Goal: Task Accomplishment & Management: Complete application form

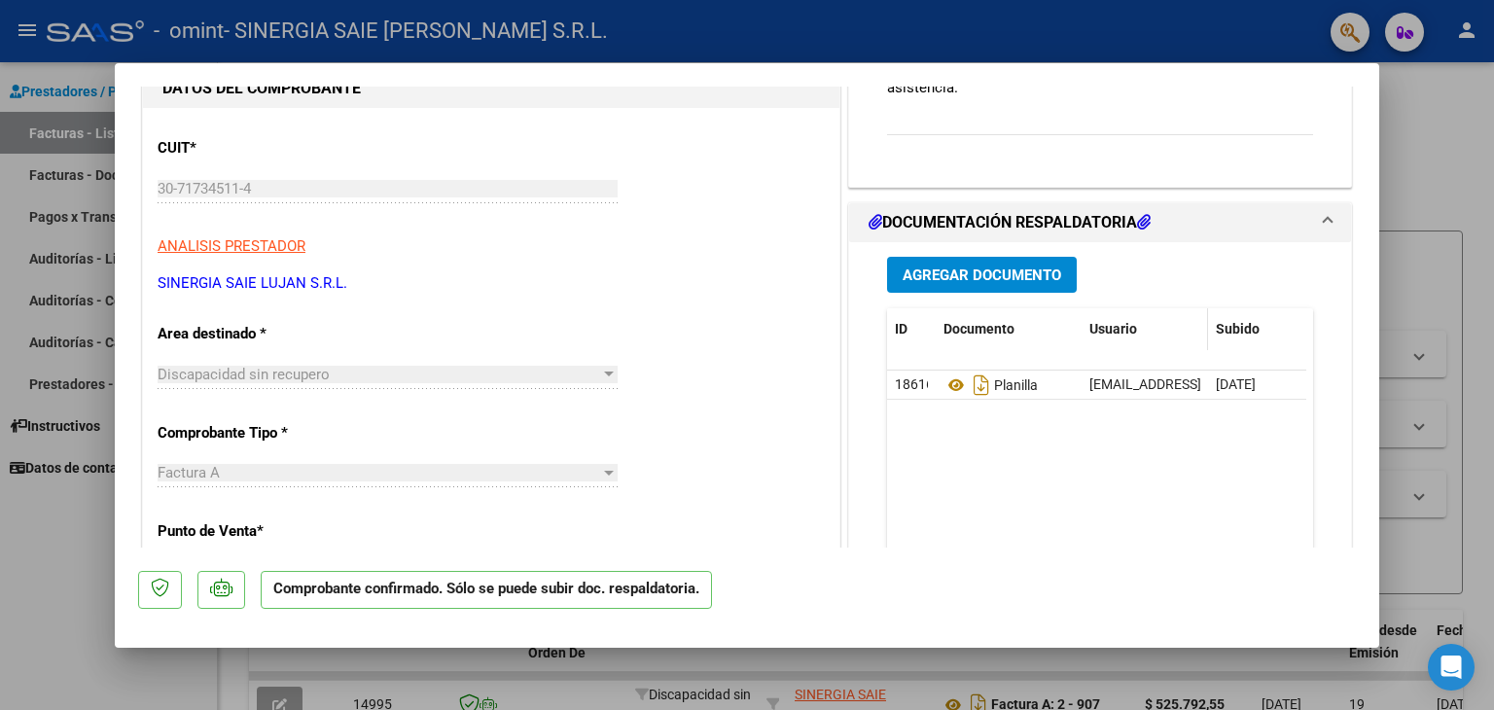
scroll to position [194, 0]
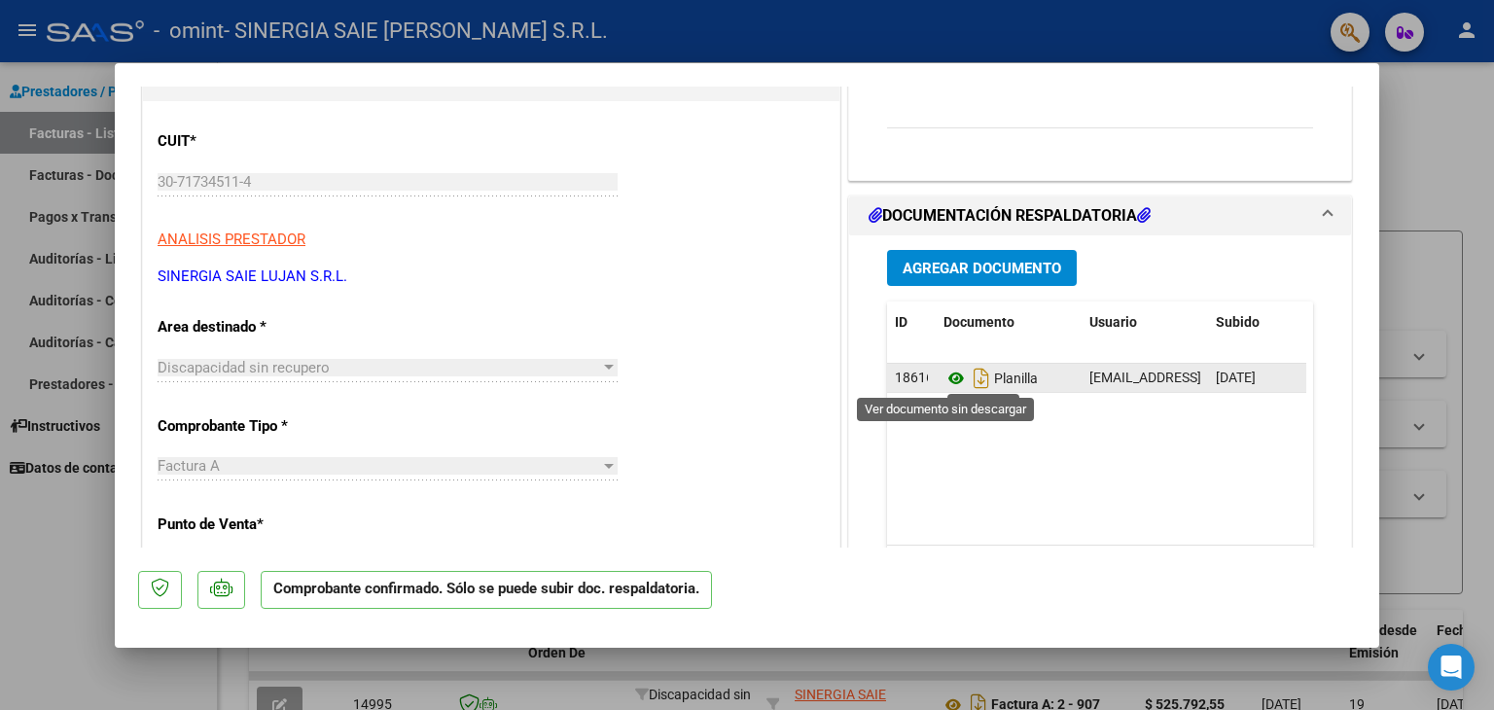
click at [949, 379] on icon at bounding box center [955, 378] width 25 height 23
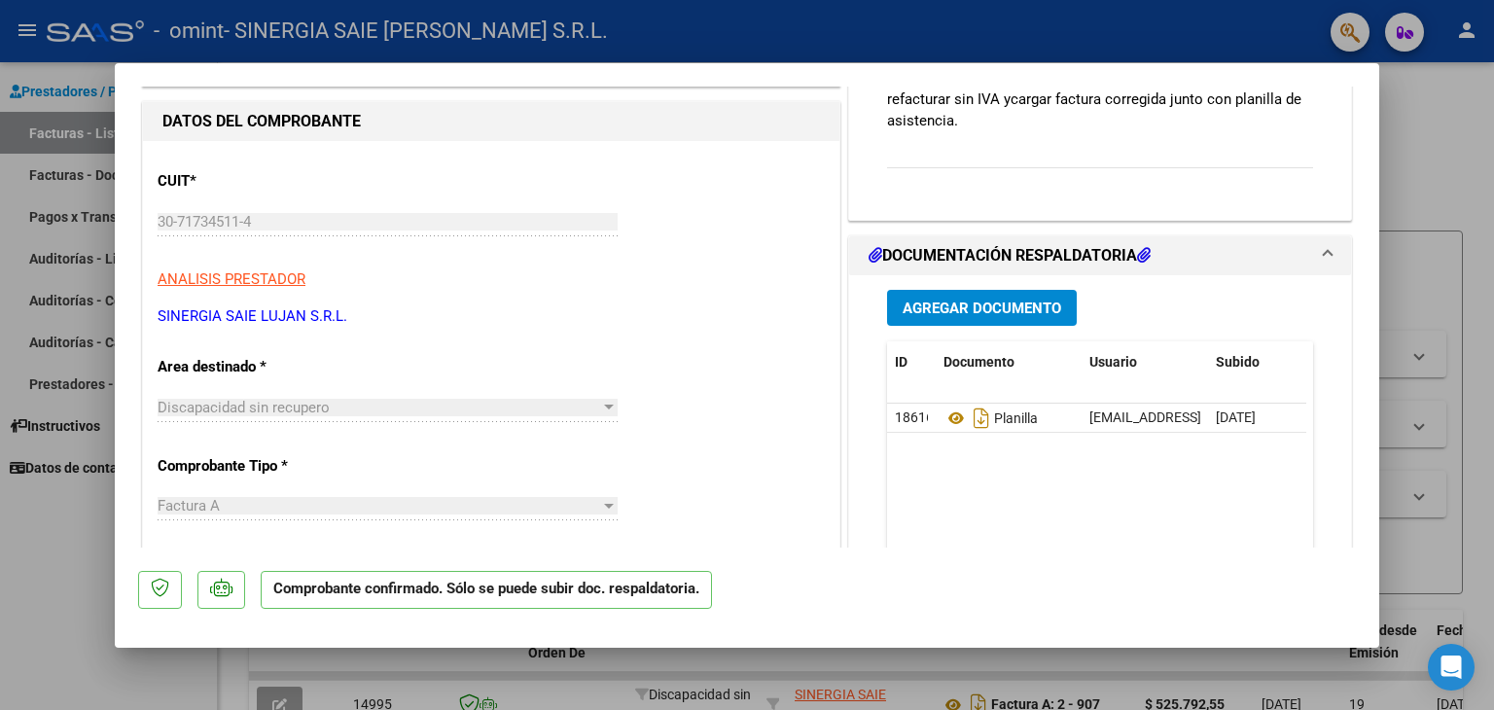
scroll to position [0, 0]
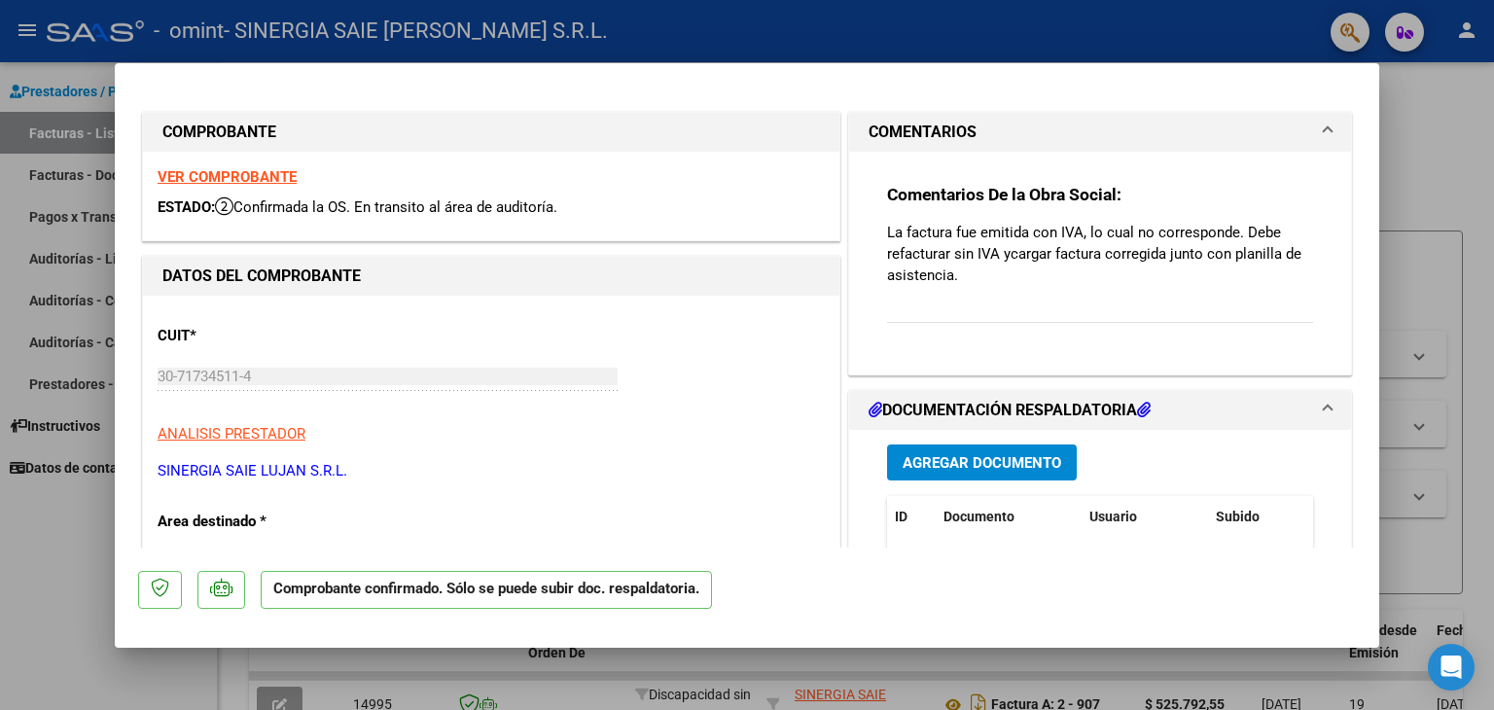
type input "$ 0,00"
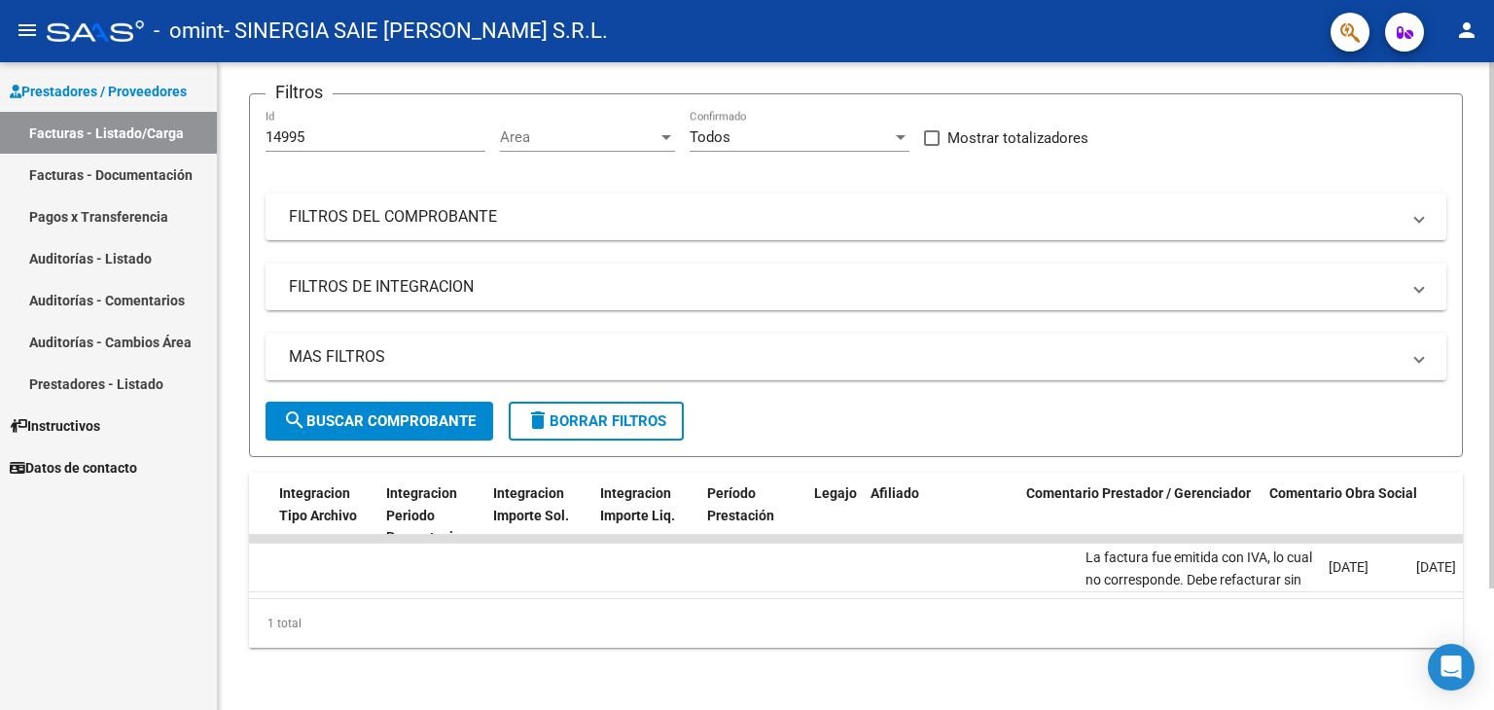
scroll to position [0, 1789]
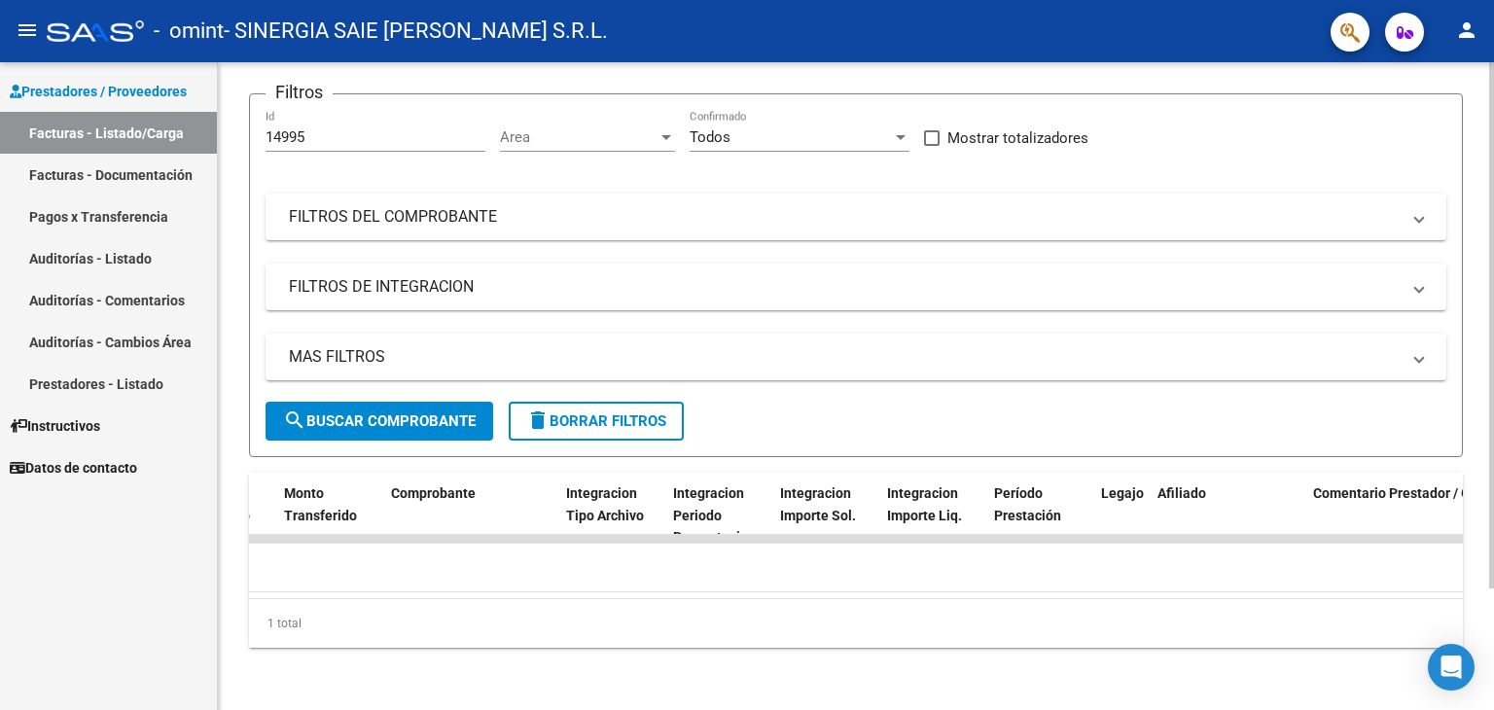
drag, startPoint x: 971, startPoint y: 618, endPoint x: 603, endPoint y: 587, distance: 369.8
click at [603, 587] on div "ID CAE Facturado x Orden De Area Razón Social CPBT Monto Fecha Cpbt Días desde …" at bounding box center [856, 560] width 1214 height 175
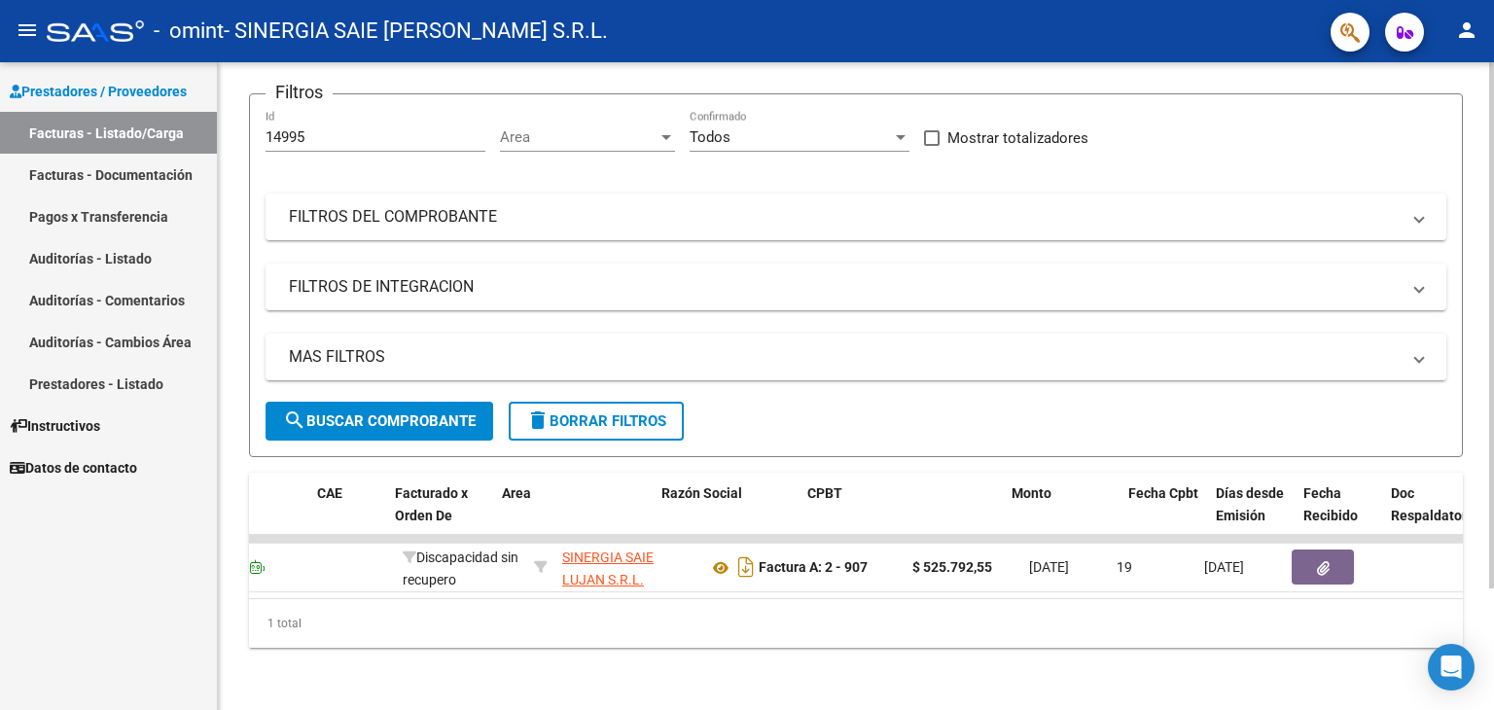
scroll to position [0, 0]
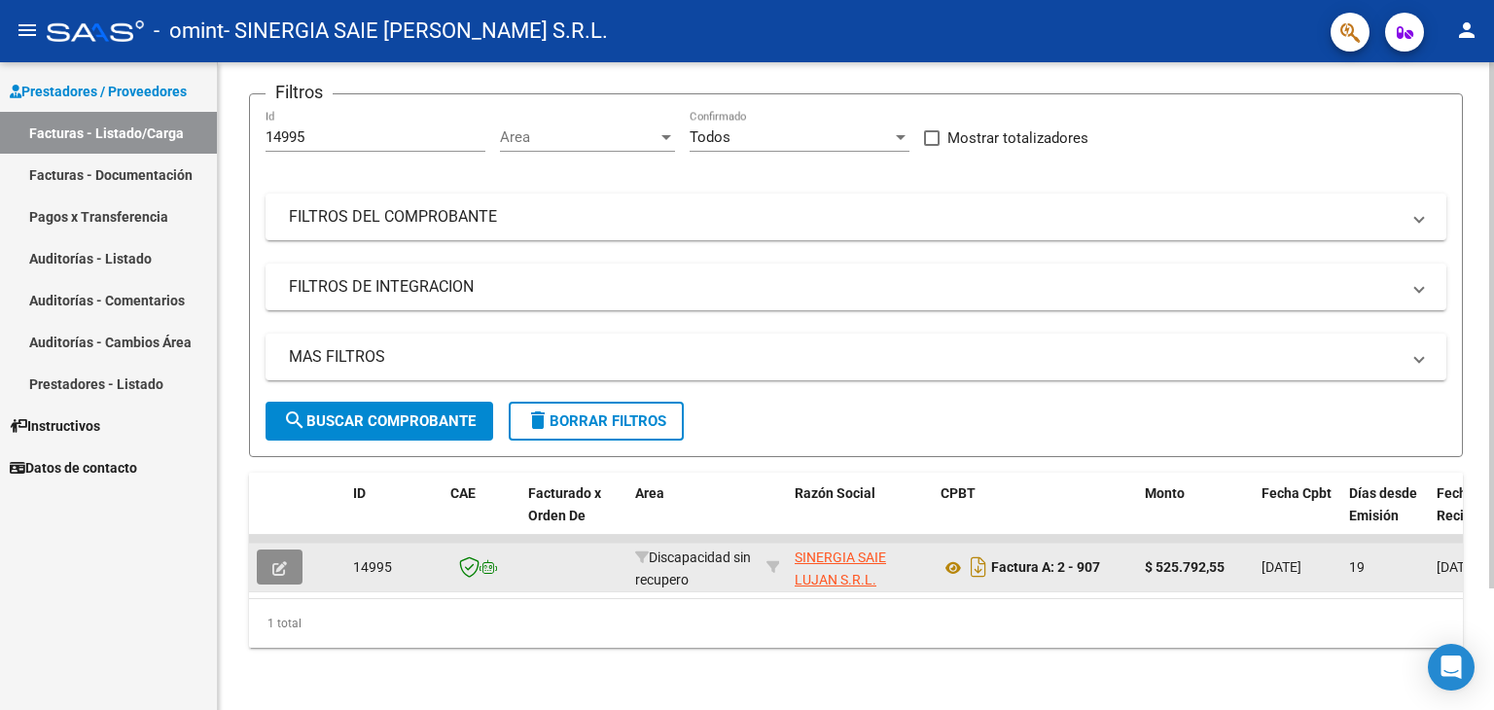
click at [288, 550] on button "button" at bounding box center [280, 566] width 46 height 35
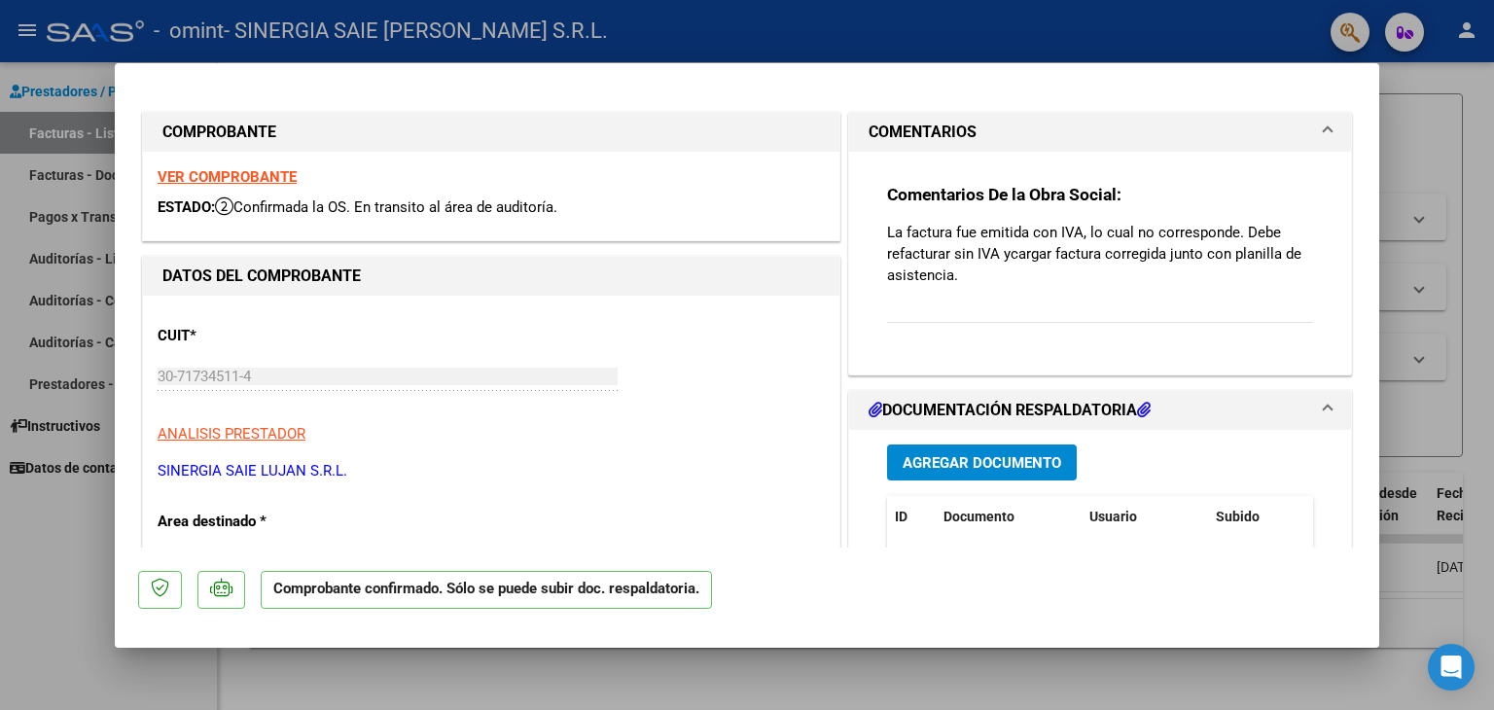
type input "$ 0,00"
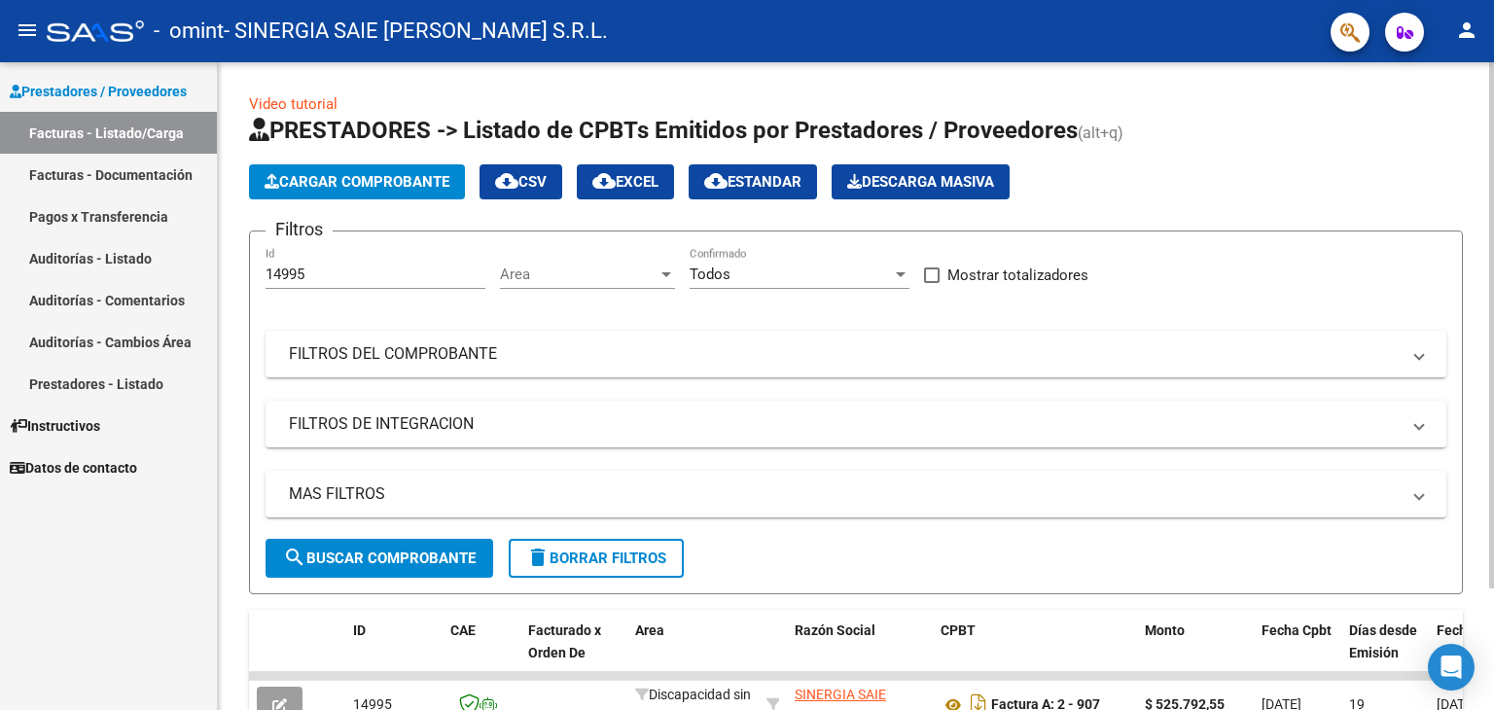
click at [345, 186] on span "Cargar Comprobante" at bounding box center [357, 182] width 185 height 18
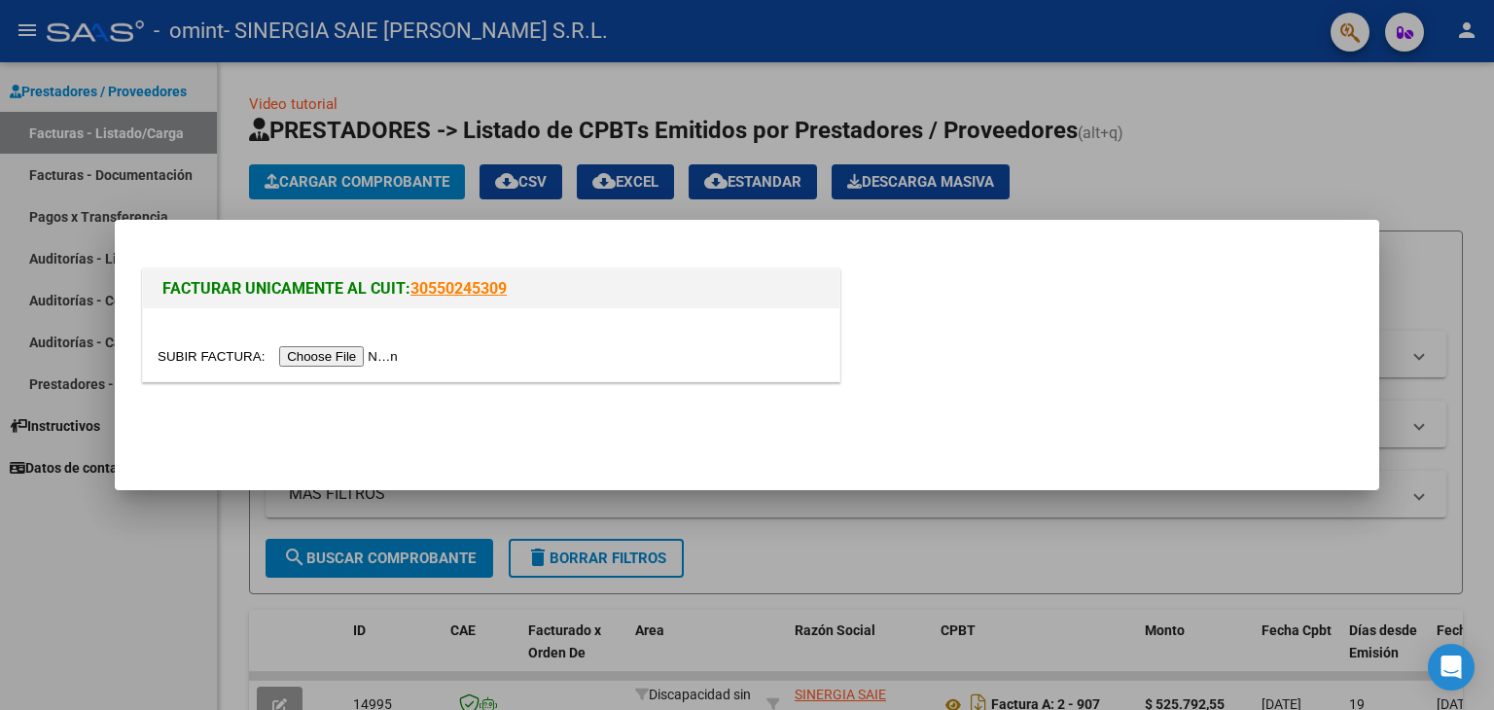
click at [358, 356] on input "file" at bounding box center [281, 356] width 246 height 20
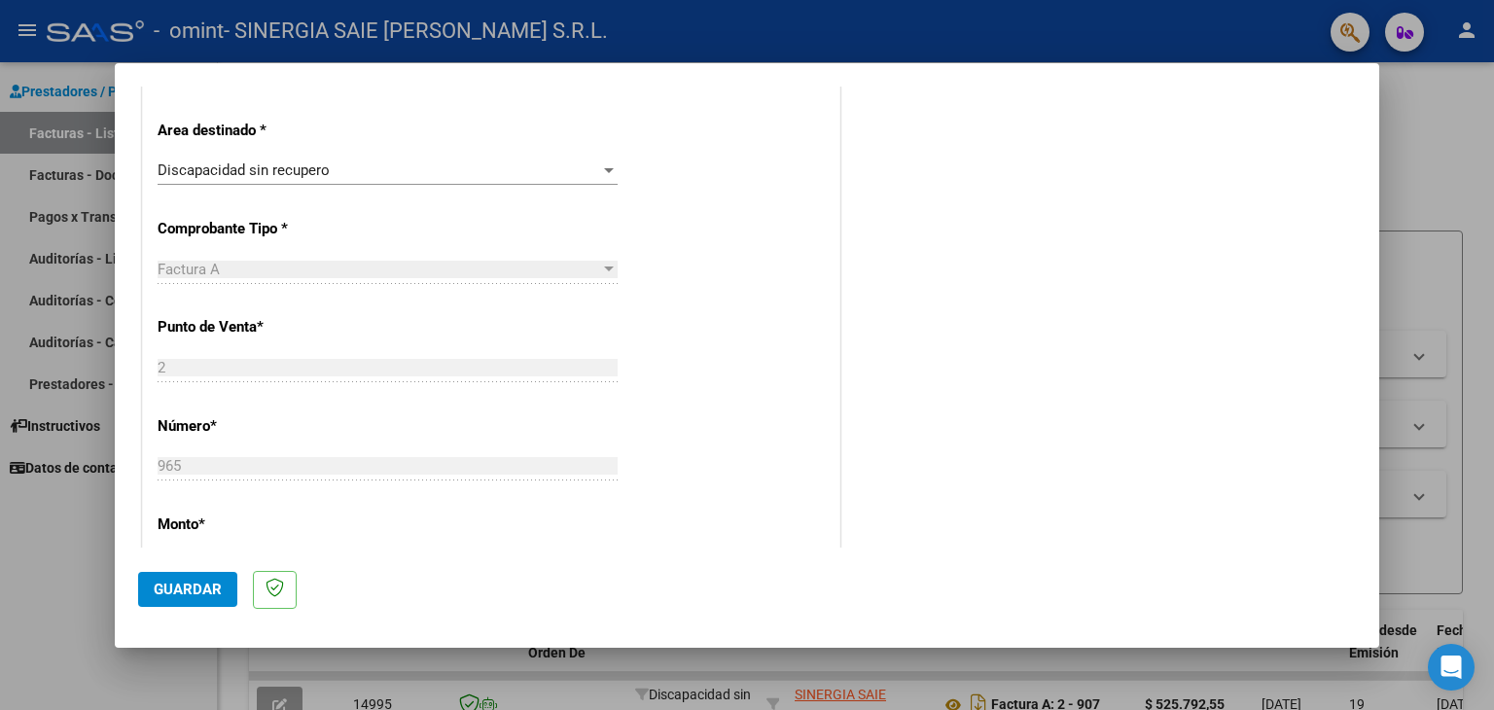
scroll to position [292, 0]
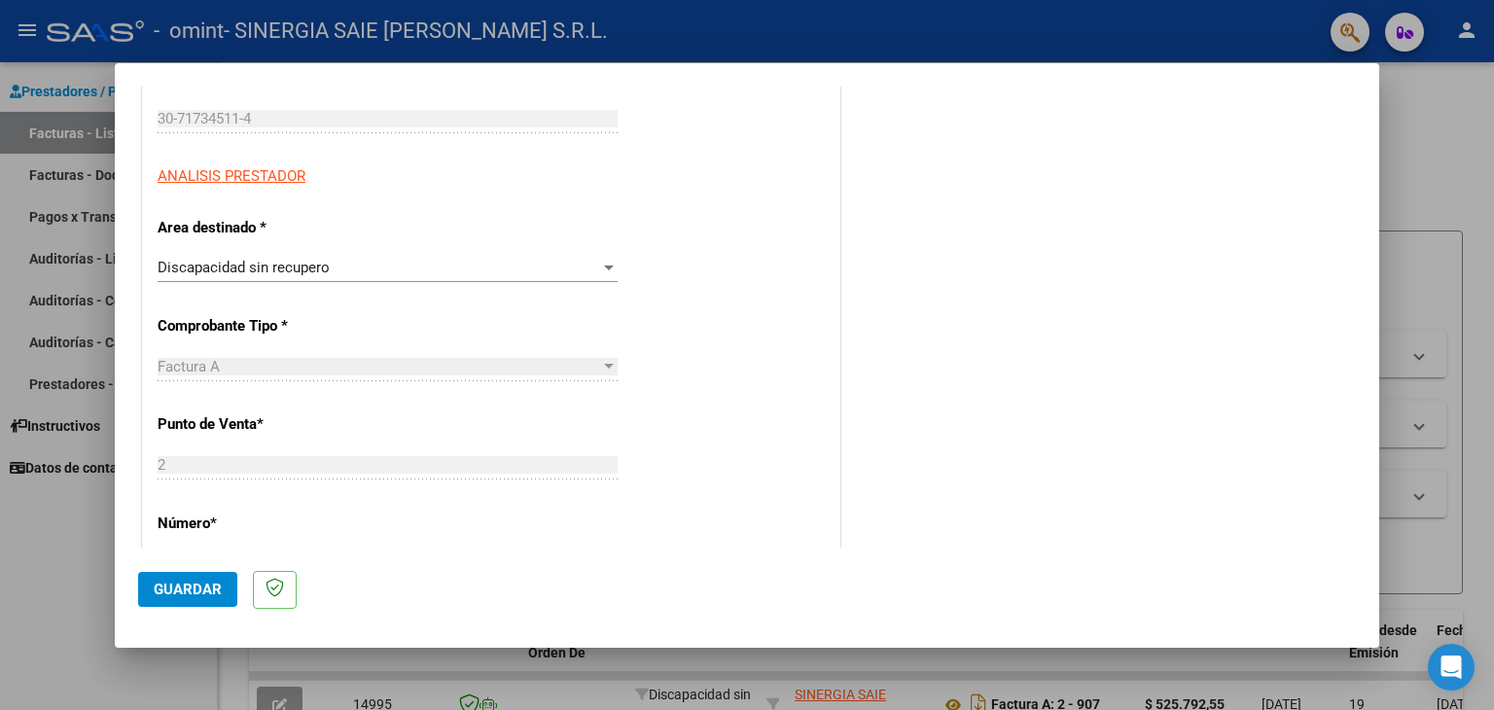
click at [408, 269] on div "Discapacidad sin recupero" at bounding box center [379, 268] width 442 height 18
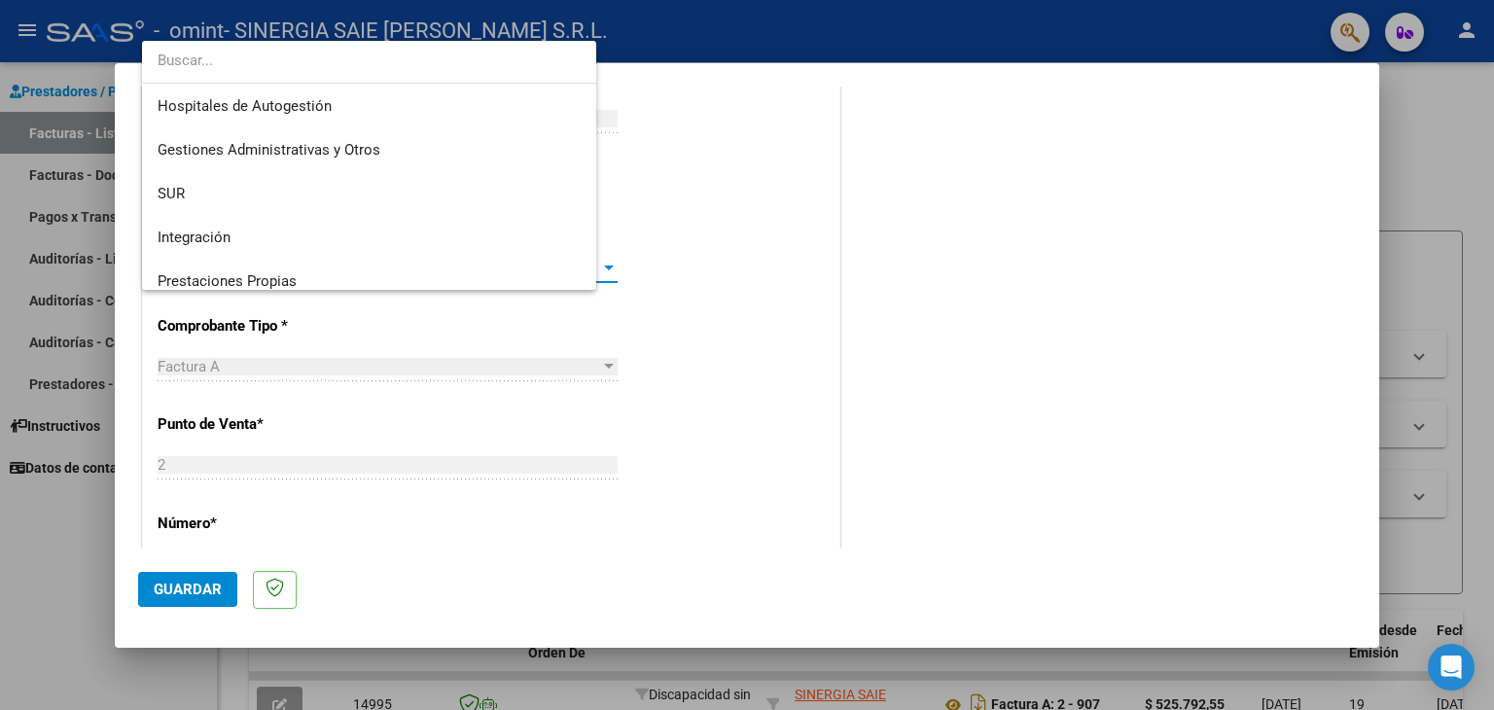
scroll to position [144, 0]
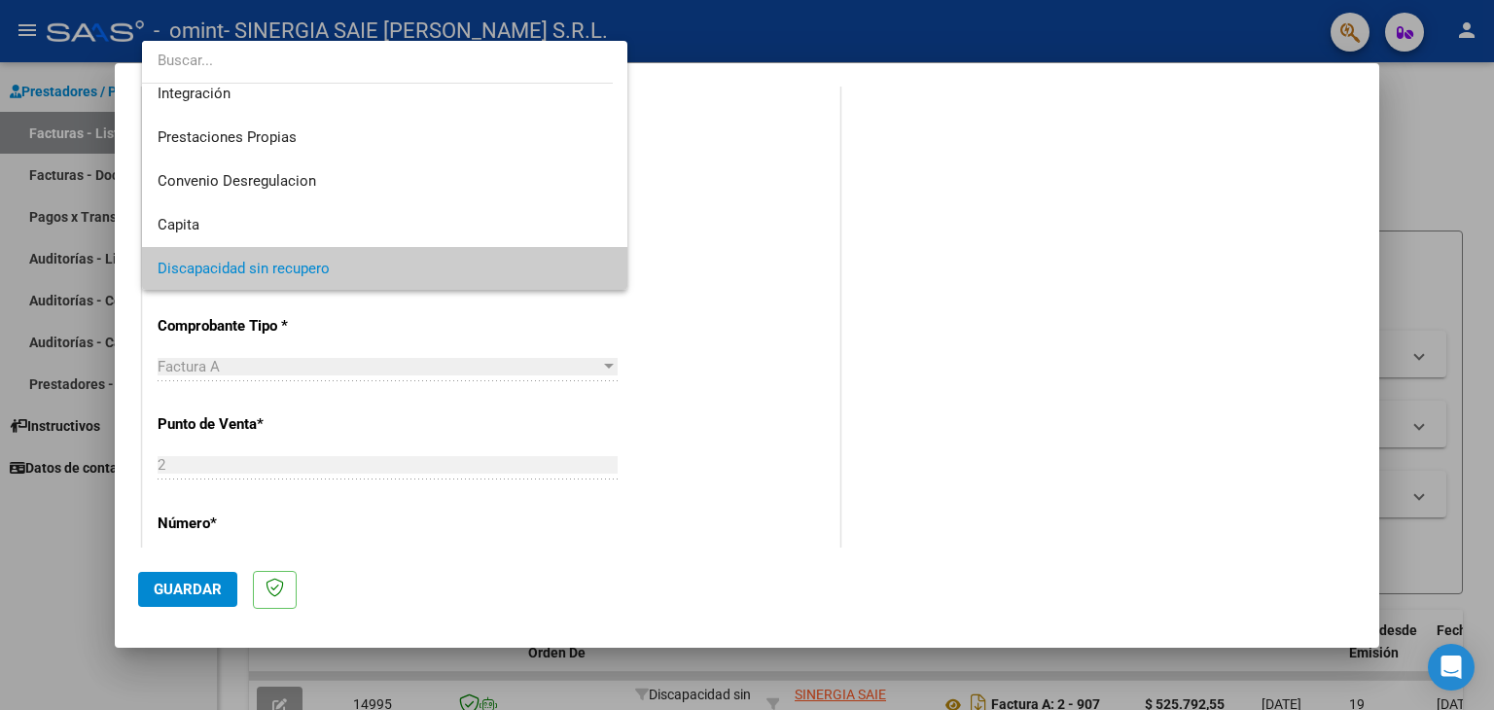
click at [408, 269] on span "Discapacidad sin recupero" at bounding box center [385, 269] width 455 height 44
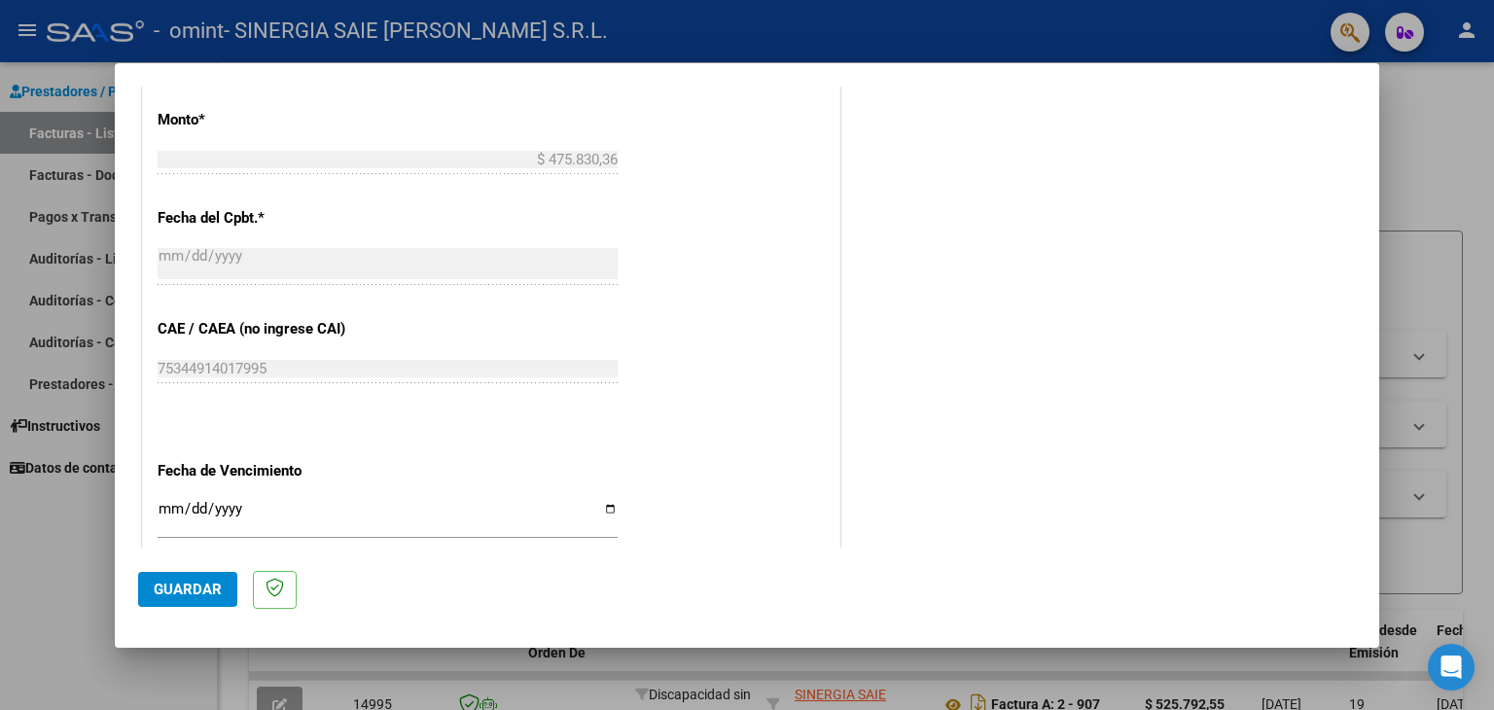
scroll to position [972, 0]
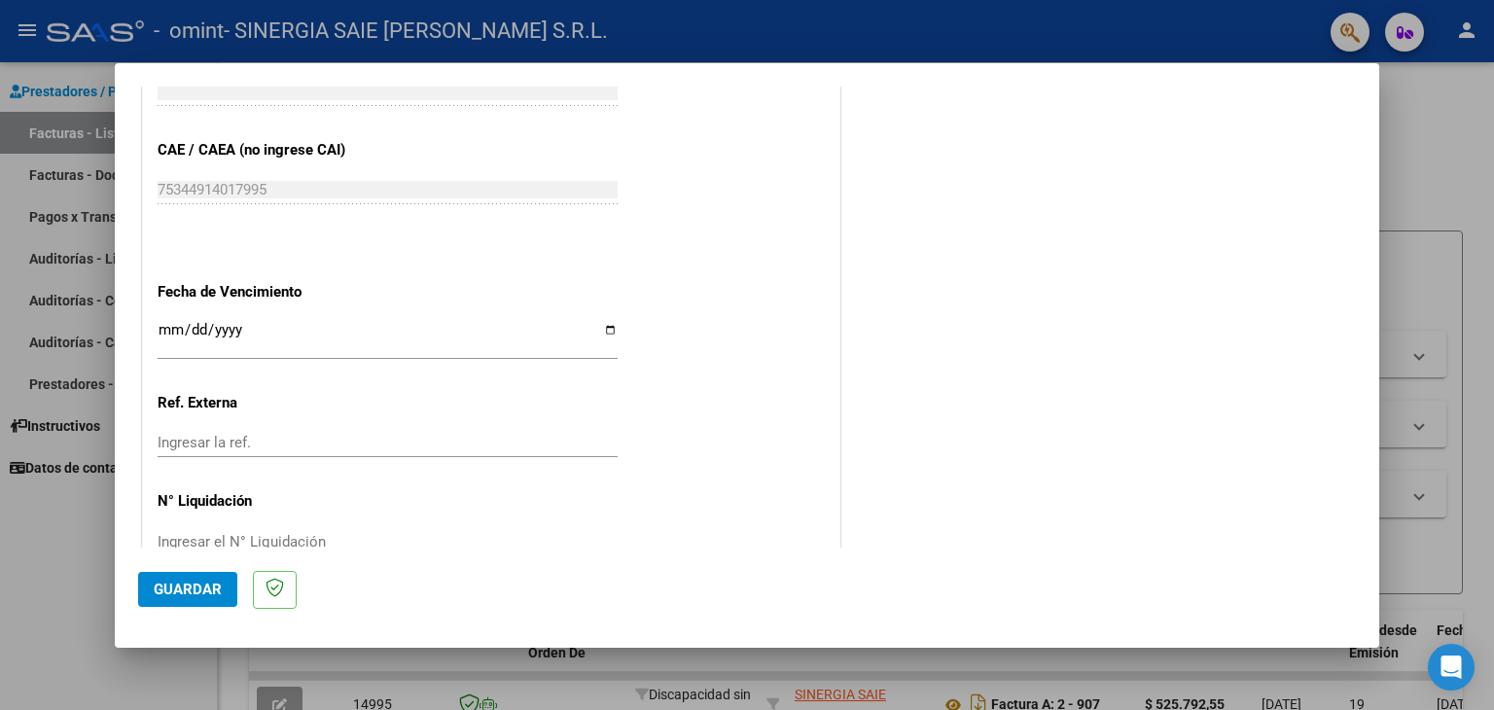
click at [170, 332] on input "Ingresar la fecha" at bounding box center [388, 337] width 460 height 31
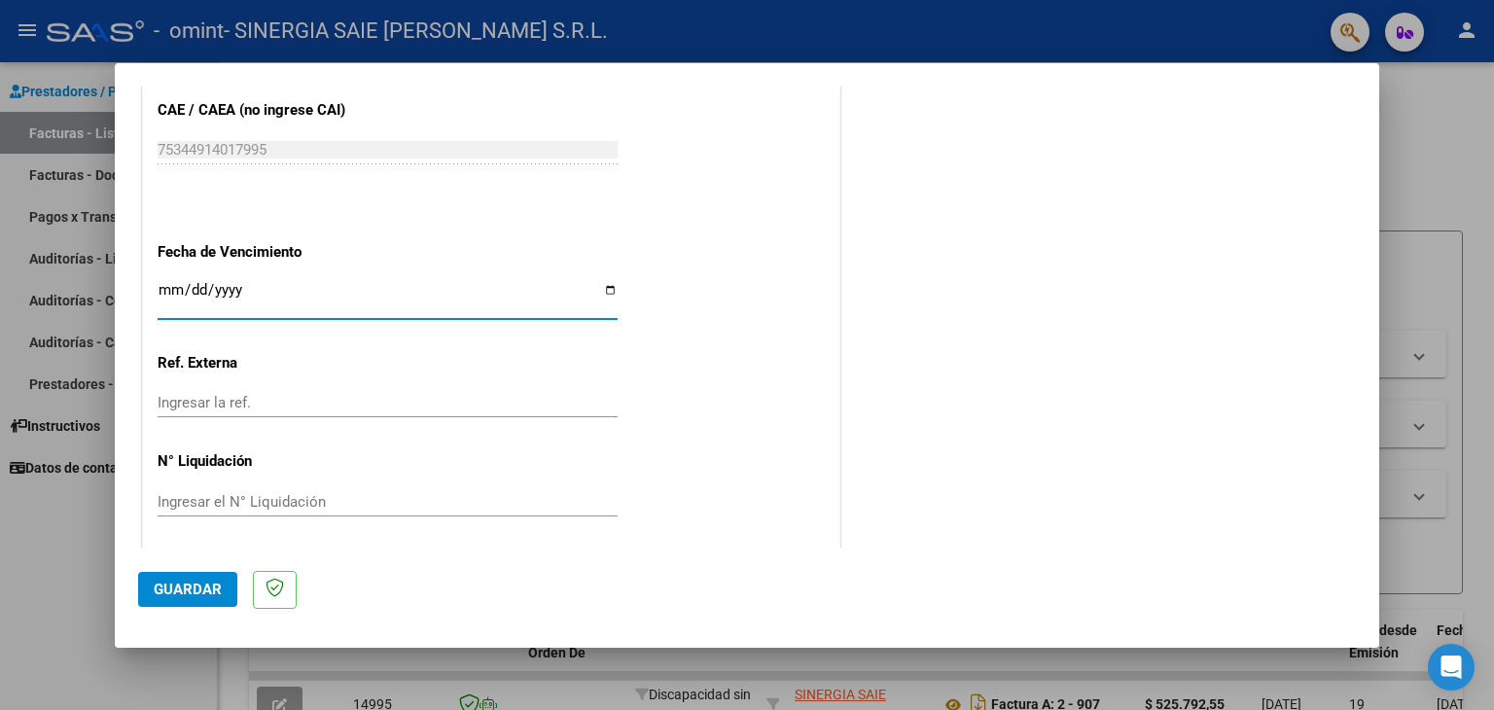
scroll to position [1017, 0]
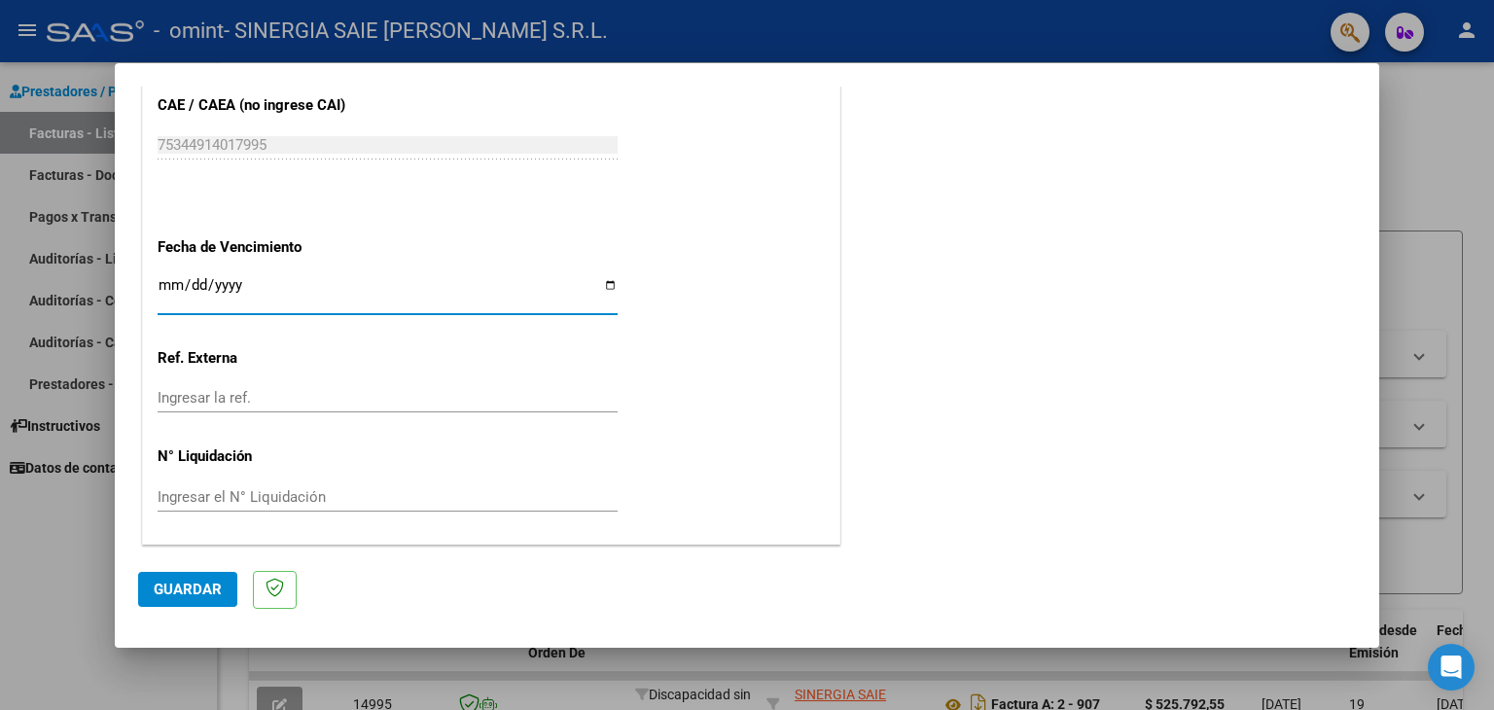
click at [189, 290] on input "Ingresar la fecha" at bounding box center [388, 292] width 460 height 31
click at [230, 289] on input "Ingresar la fecha" at bounding box center [388, 292] width 460 height 31
type input "9998-01-30"
click at [265, 278] on input "9998-01-30" at bounding box center [388, 292] width 460 height 31
click at [261, 300] on input "9998-01-30" at bounding box center [388, 292] width 460 height 31
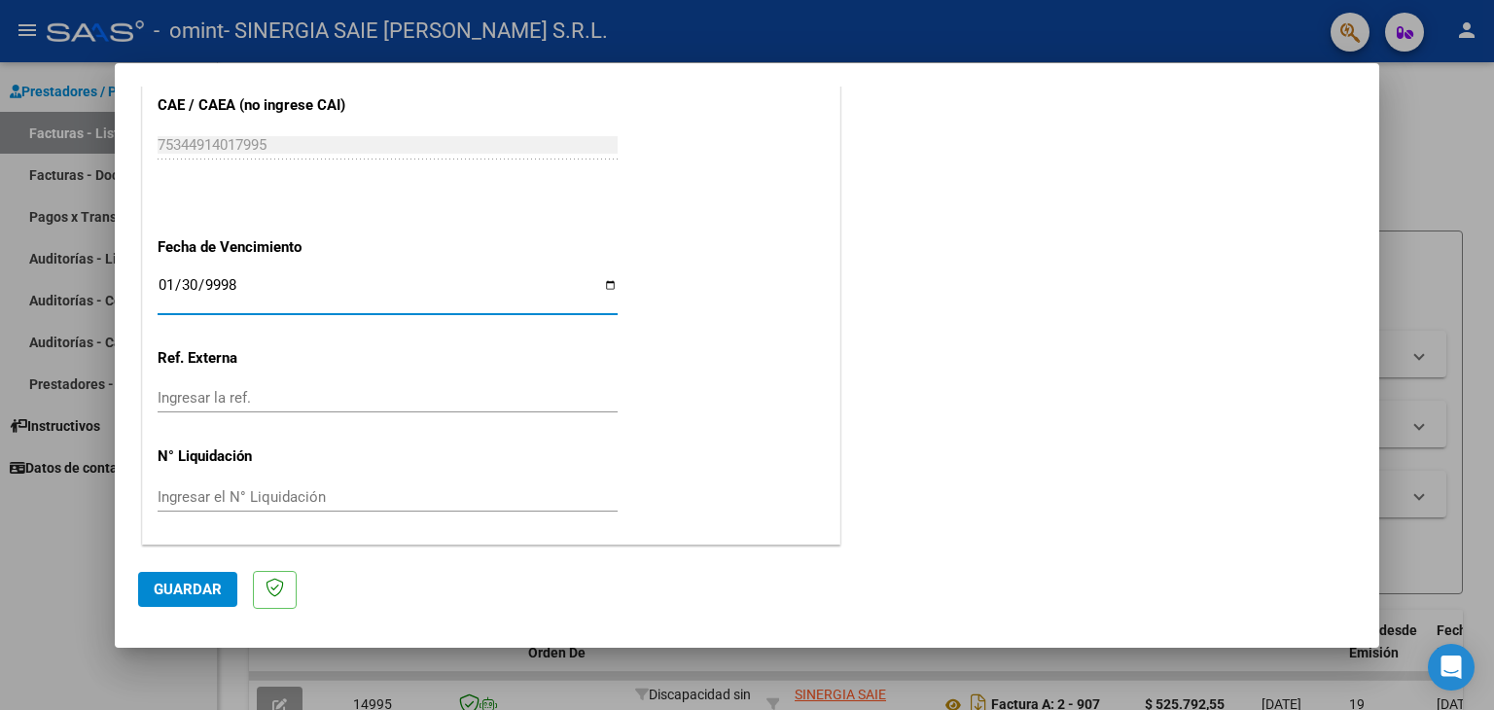
click at [225, 285] on input "9998-01-30" at bounding box center [388, 292] width 460 height 31
click at [601, 284] on input "9998-01-30" at bounding box center [388, 292] width 460 height 31
click at [599, 285] on input "9998-01-30" at bounding box center [388, 292] width 460 height 31
click at [446, 383] on div "Ingresar la ref." at bounding box center [388, 397] width 460 height 29
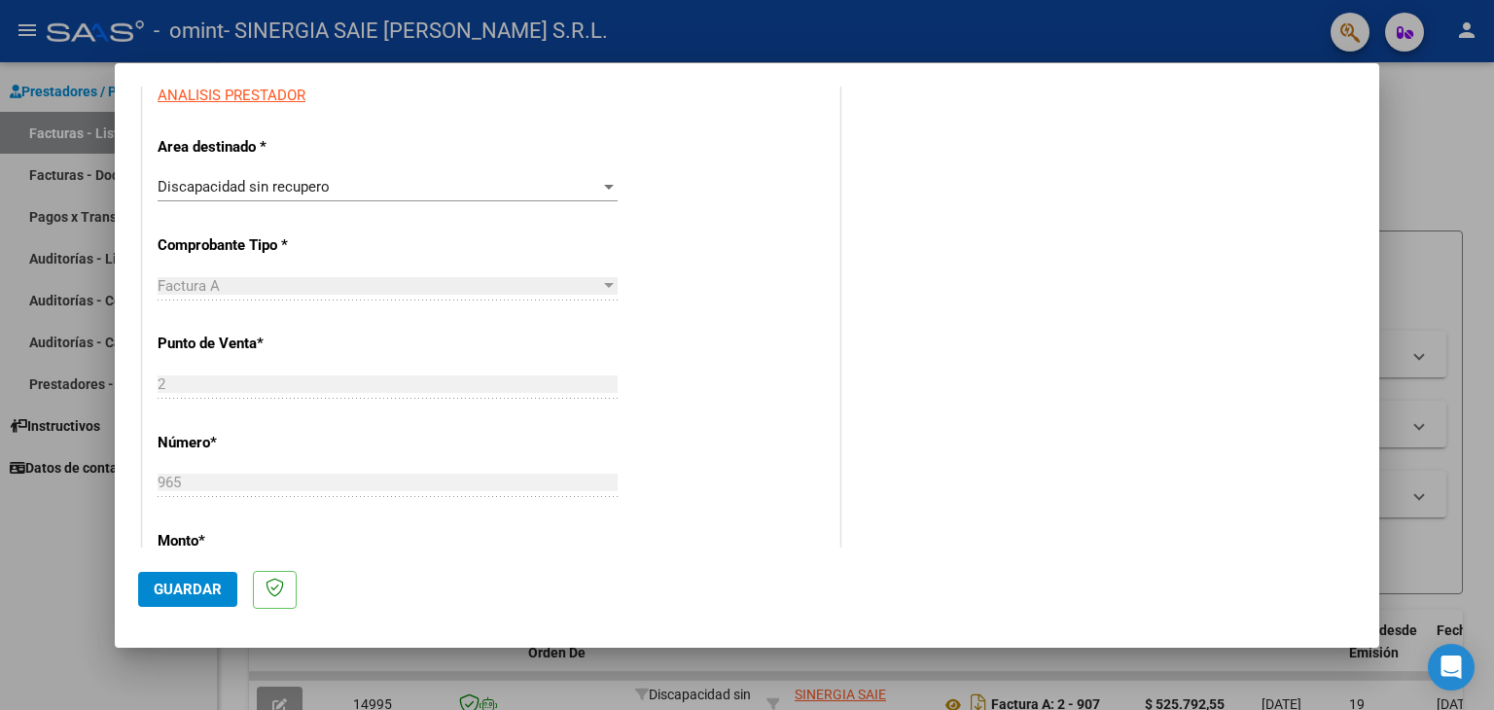
scroll to position [389, 0]
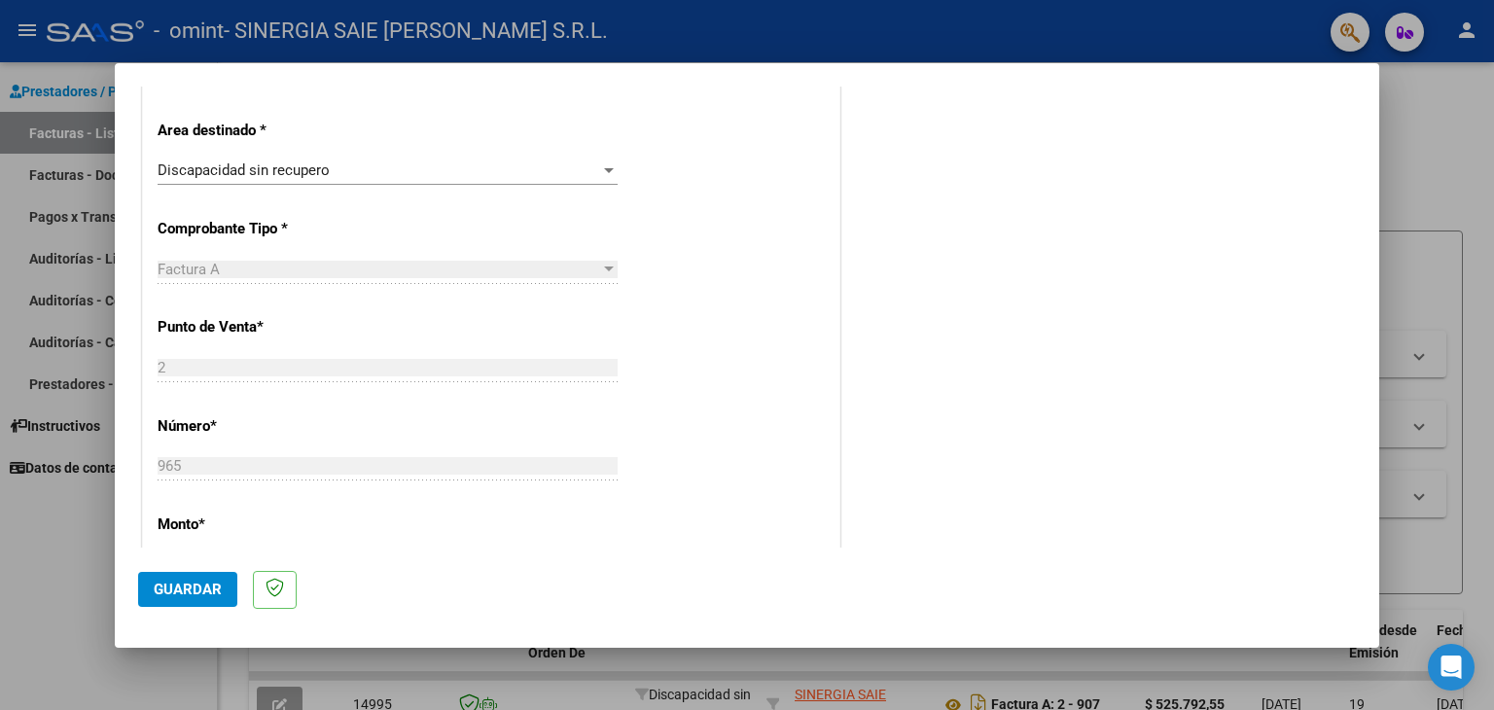
click at [412, 168] on div "Discapacidad sin recupero" at bounding box center [379, 170] width 442 height 18
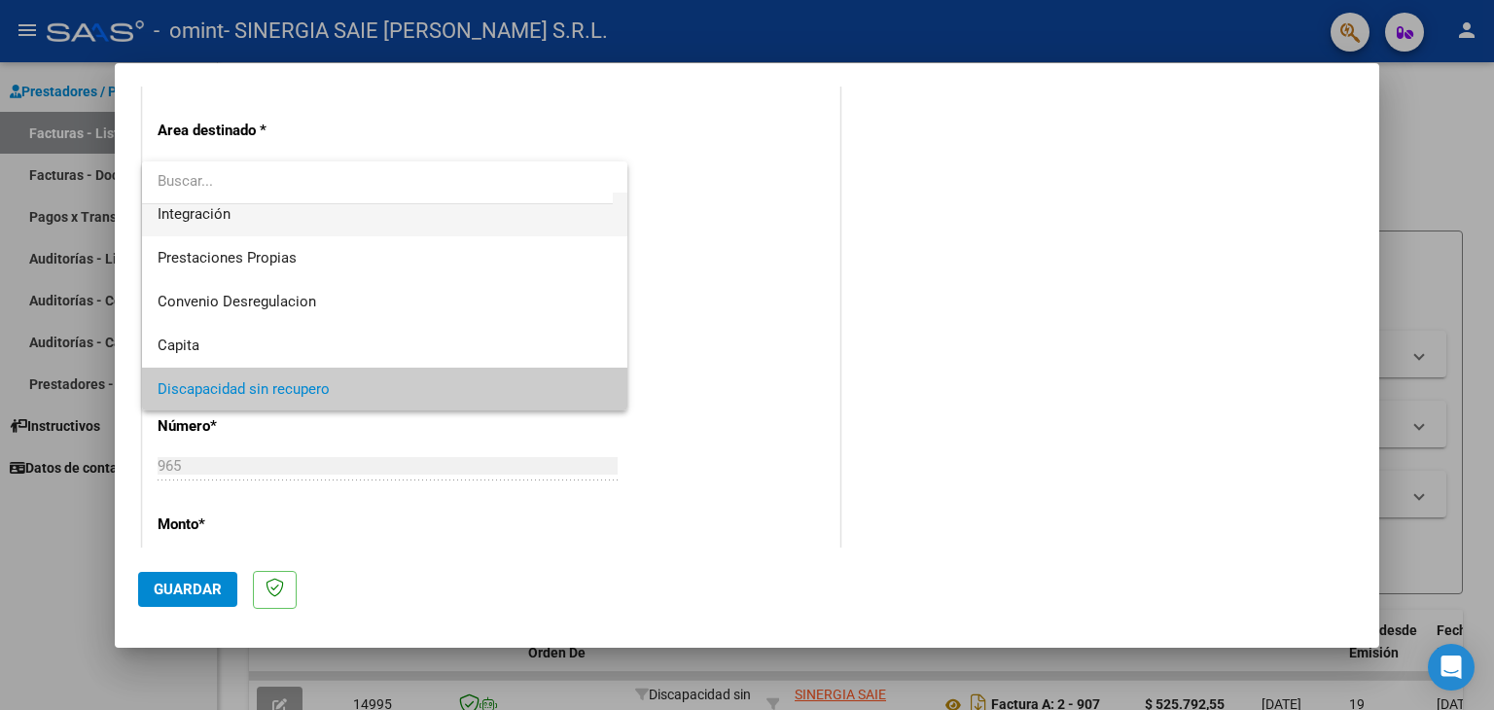
scroll to position [47, 0]
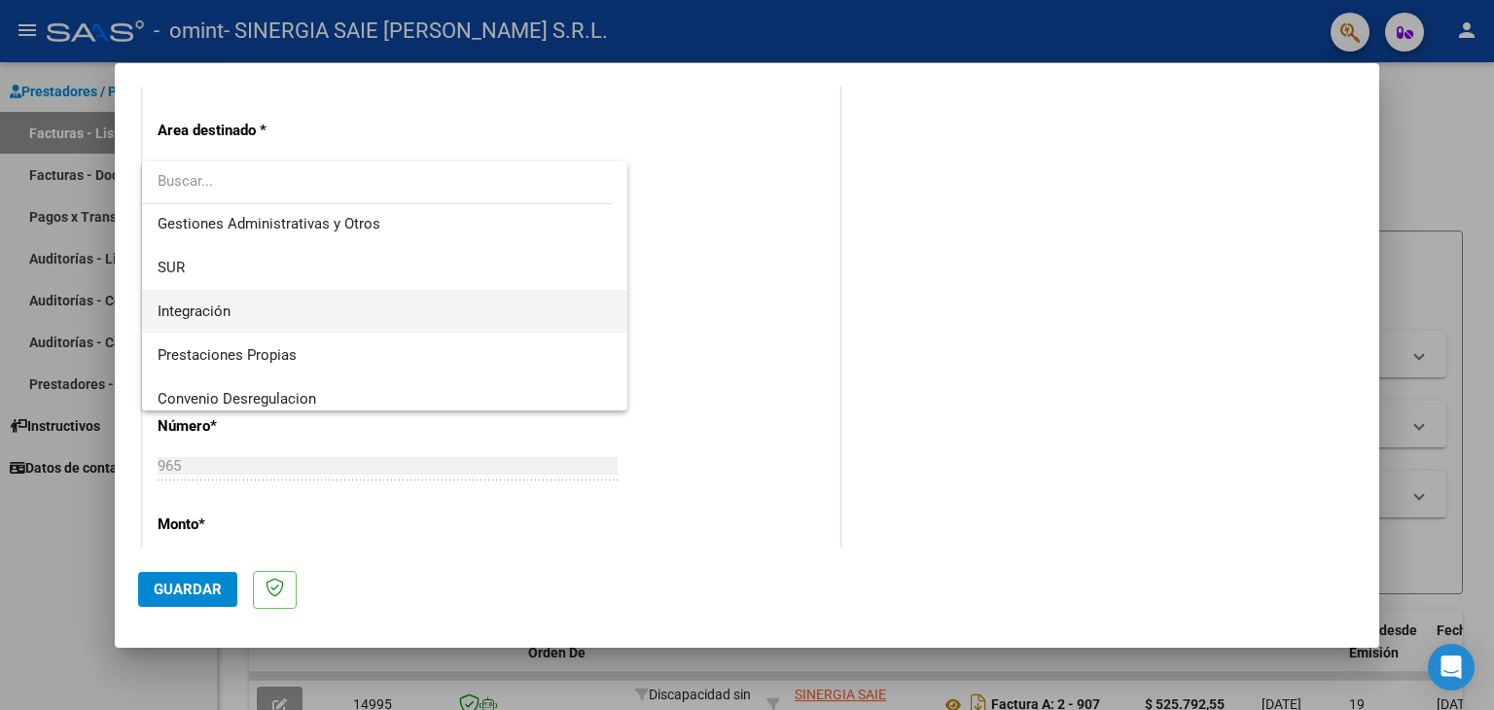
click at [389, 317] on span "Integración" at bounding box center [385, 312] width 455 height 44
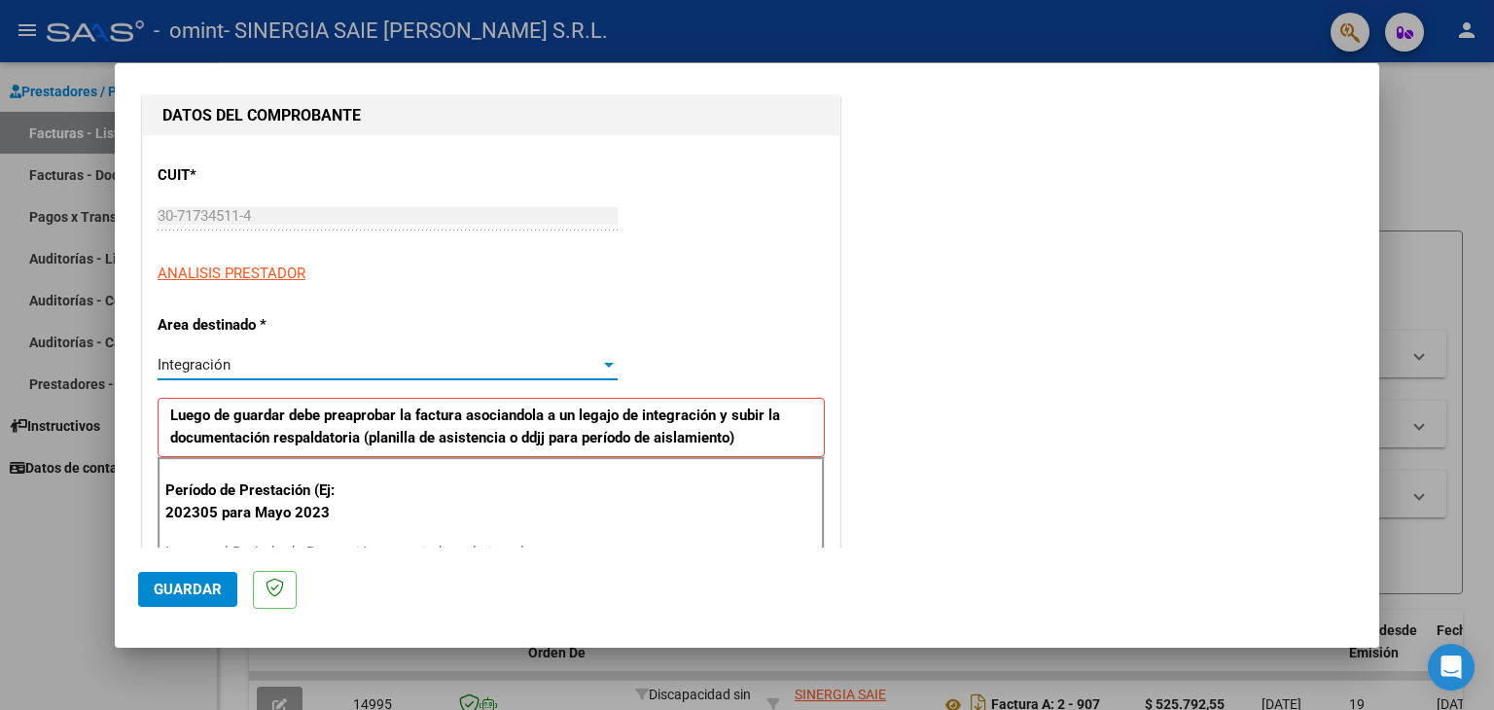
scroll to position [292, 0]
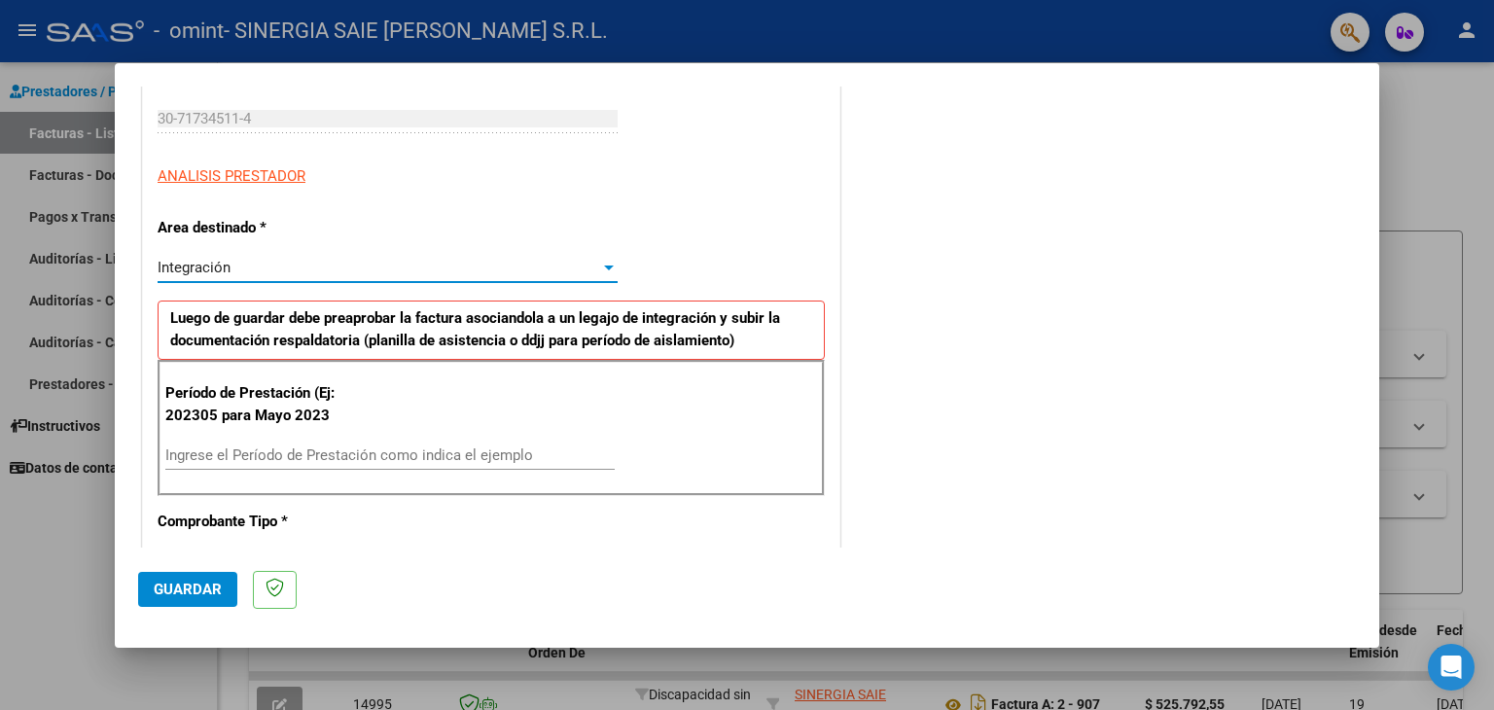
click at [280, 446] on input "Ingrese el Período de Prestación como indica el ejemplo" at bounding box center [389, 455] width 449 height 18
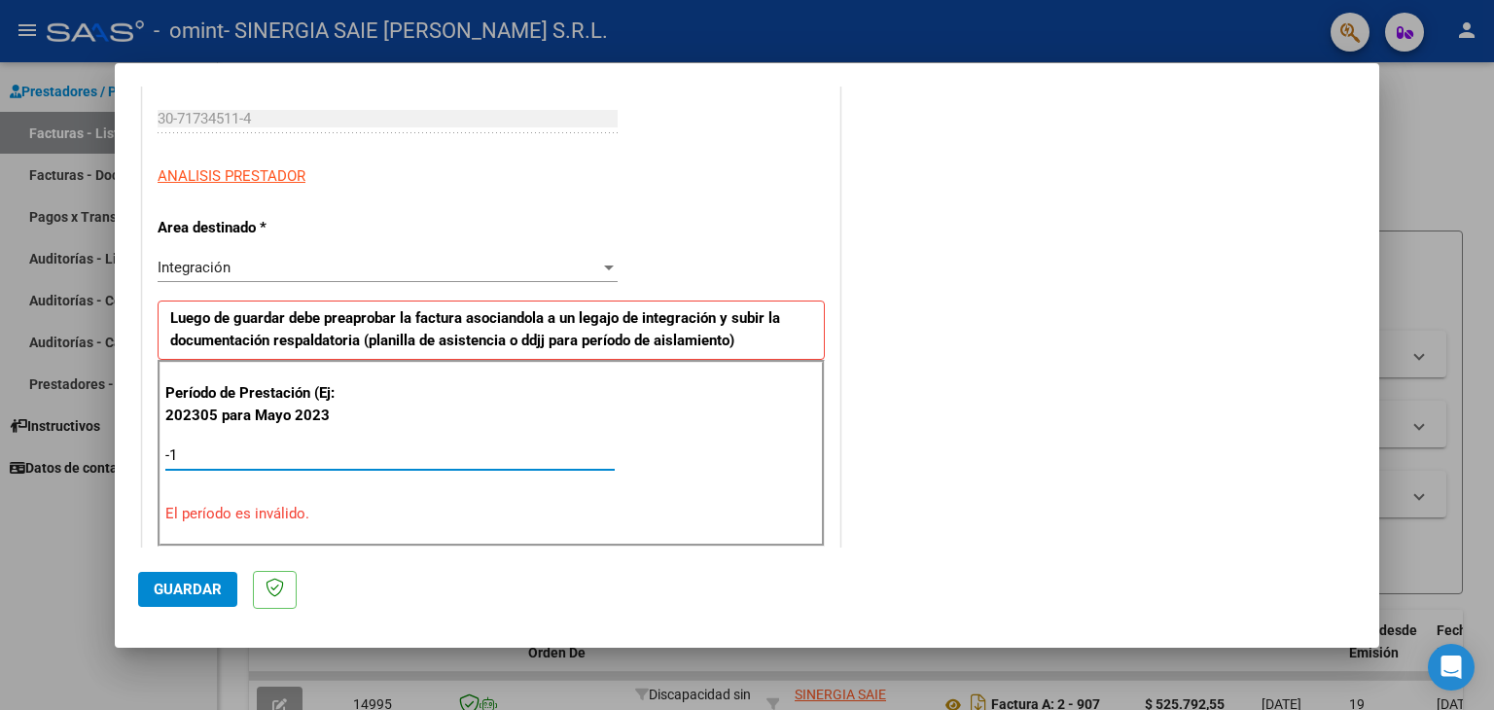
type input "-2"
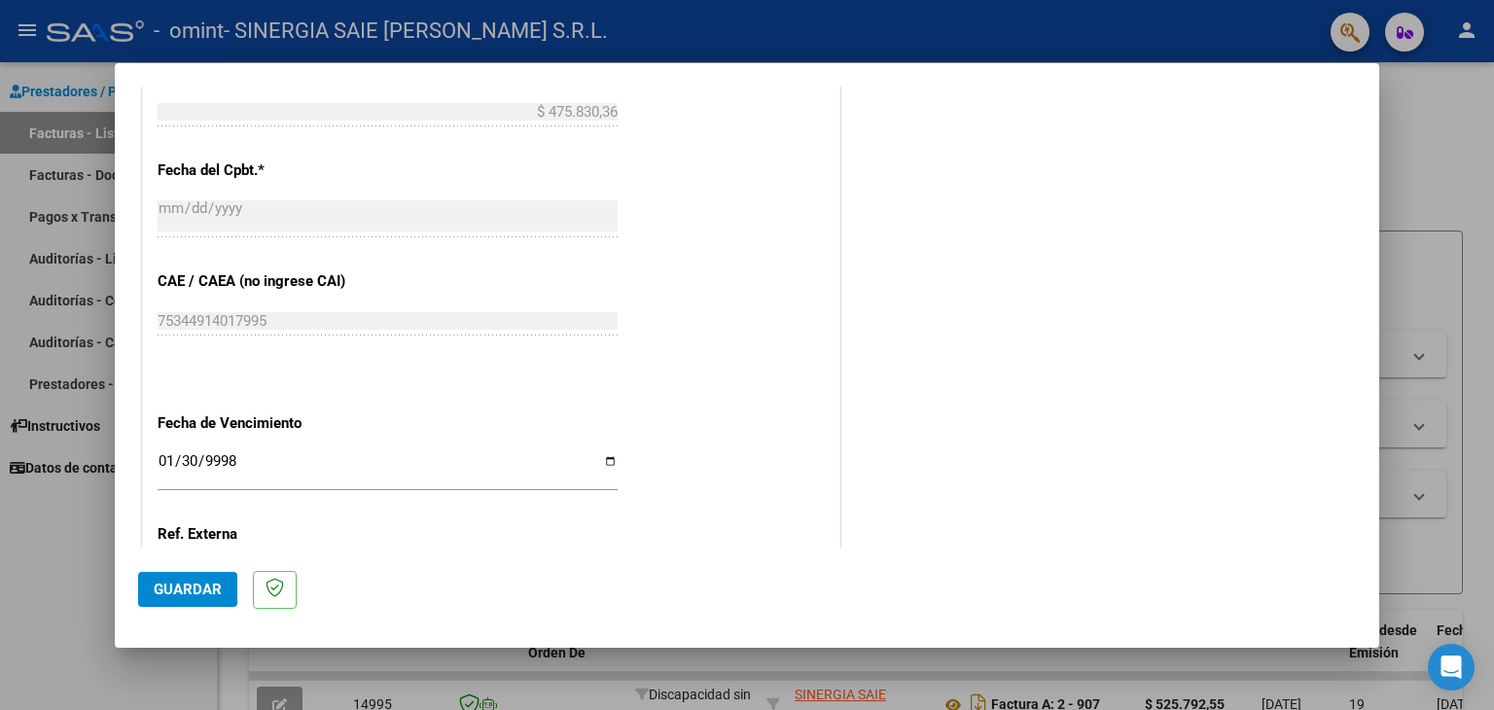
scroll to position [1070, 0]
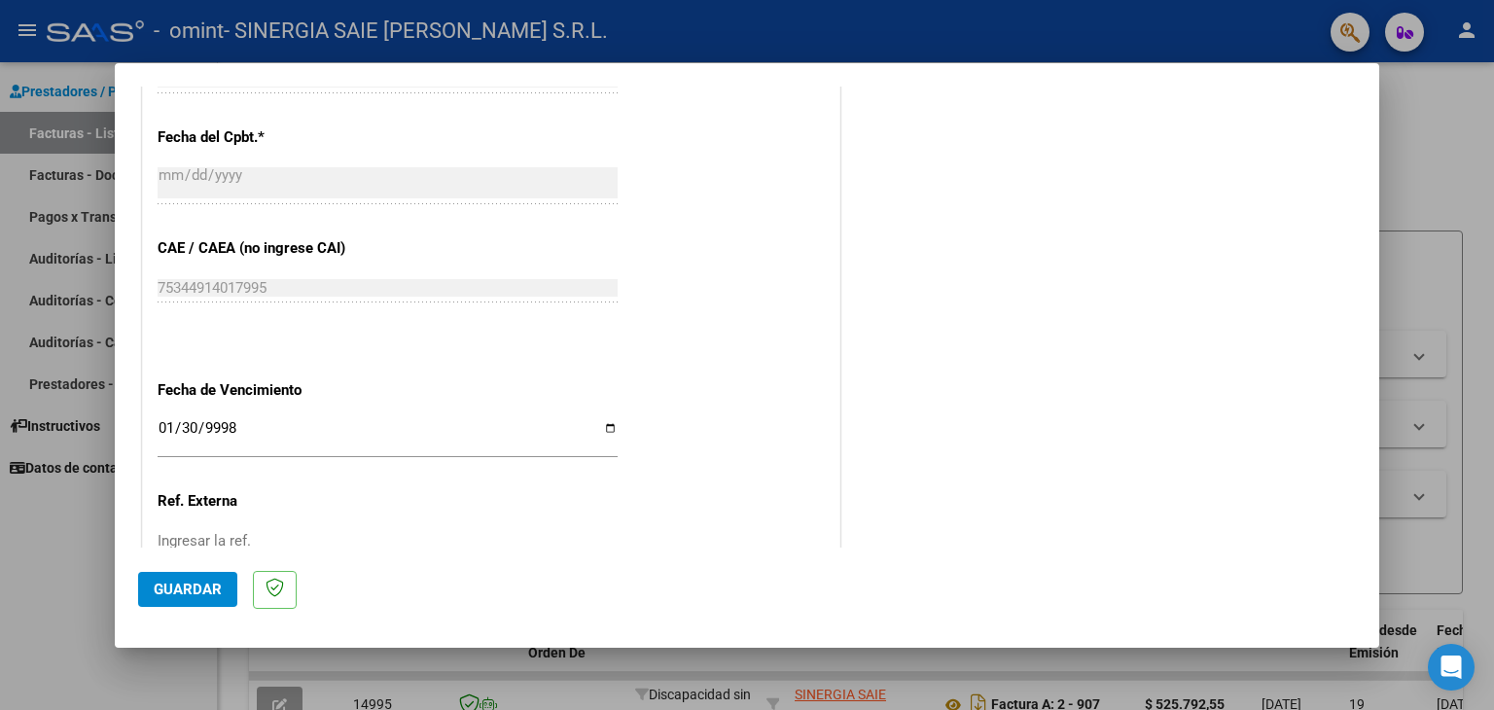
type input "202507"
click at [167, 428] on input "9998-01-30" at bounding box center [388, 435] width 460 height 31
type input "9998-01-20"
type input "[DATE]"
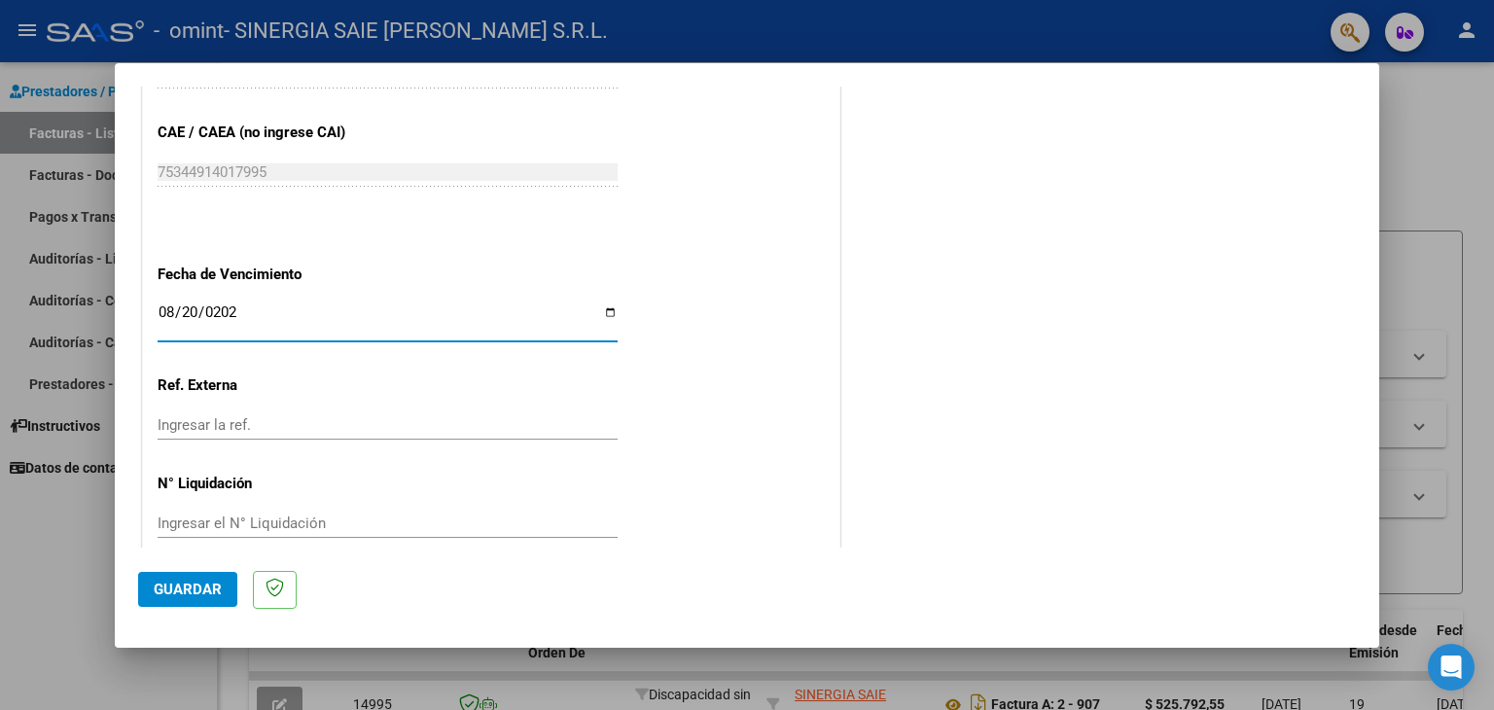
scroll to position [1211, 0]
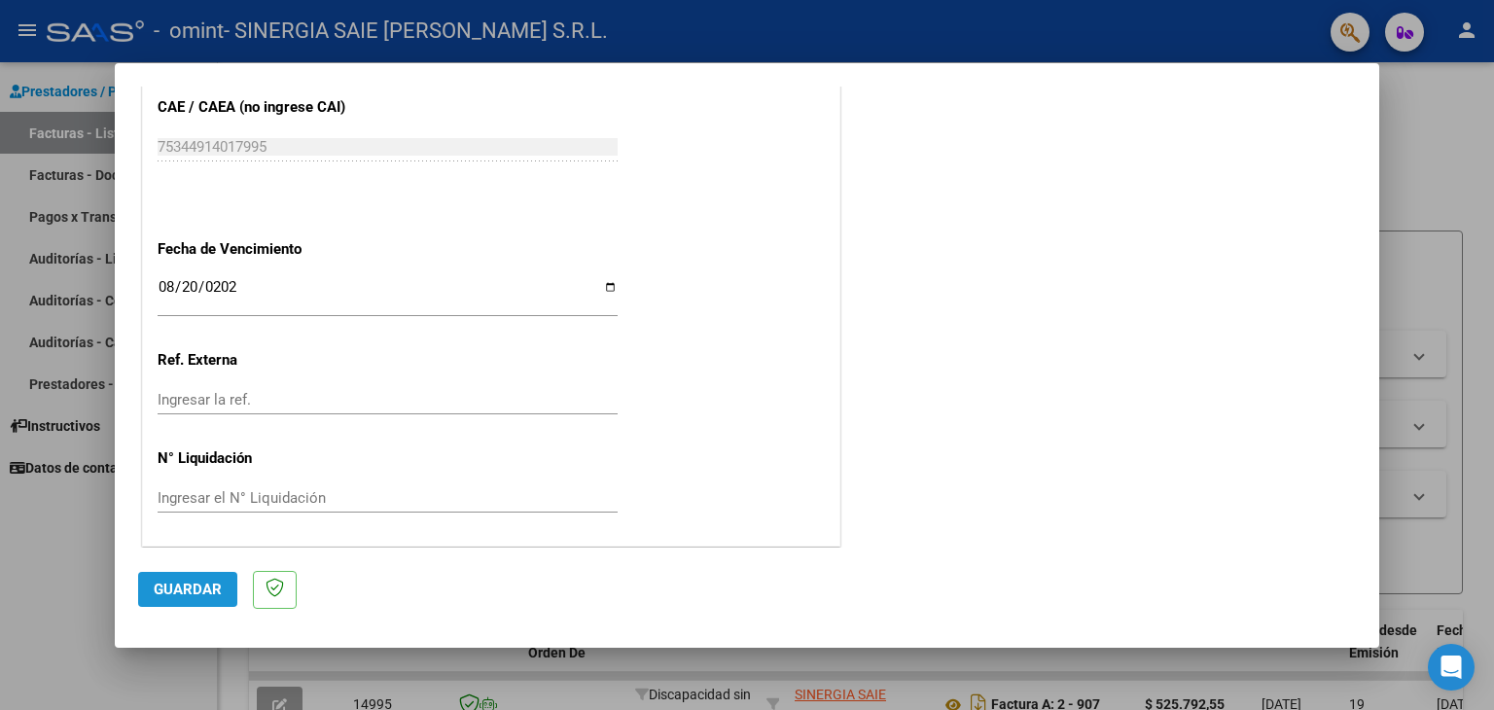
click at [186, 582] on span "Guardar" at bounding box center [188, 590] width 68 height 18
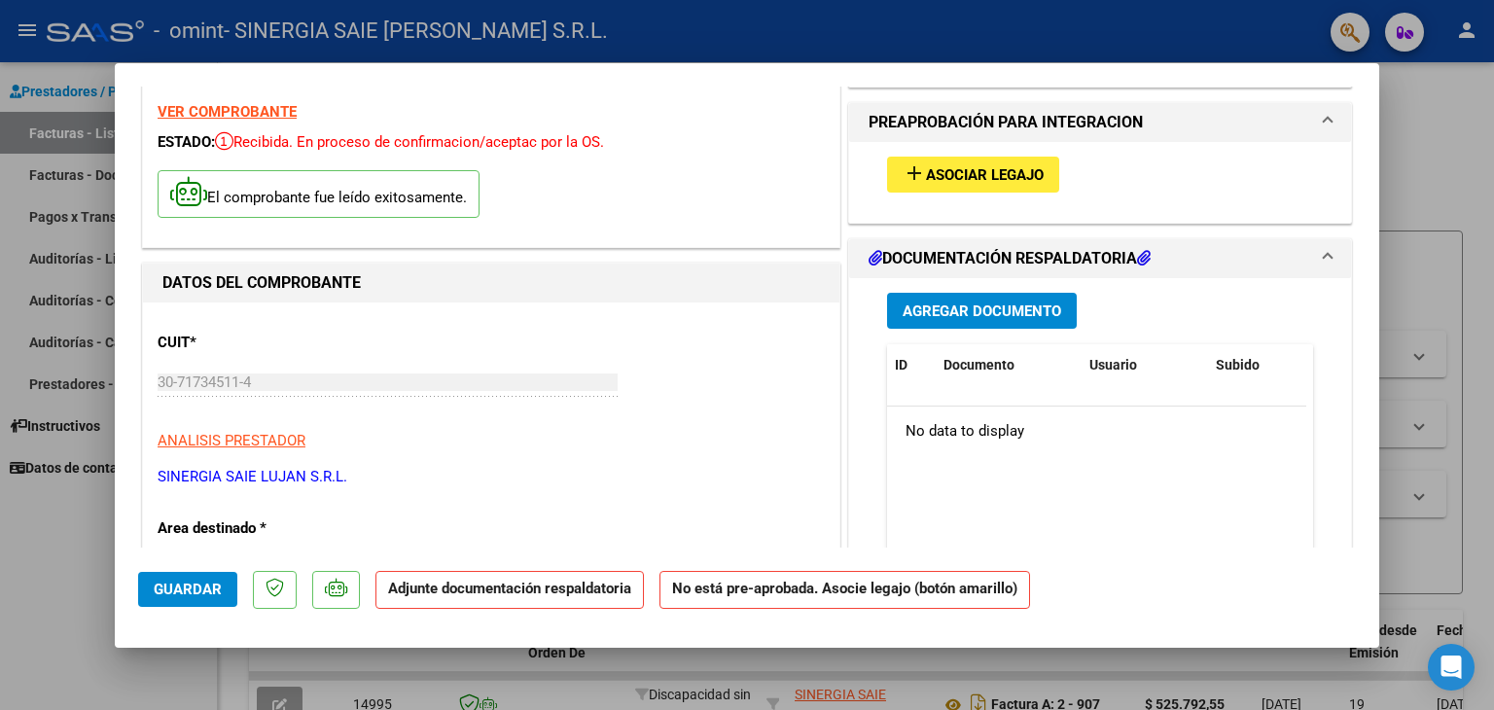
scroll to position [0, 0]
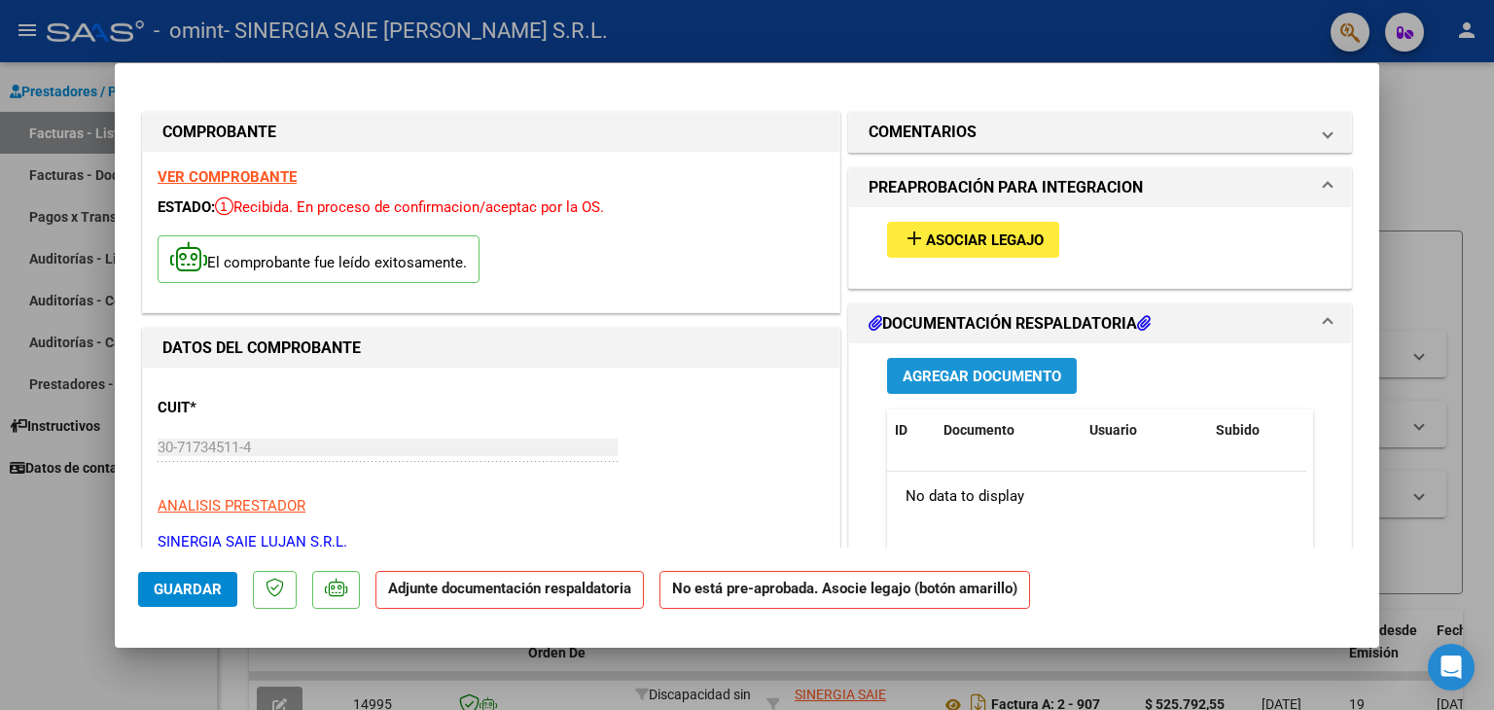
click at [938, 391] on button "Agregar Documento" at bounding box center [982, 376] width 190 height 36
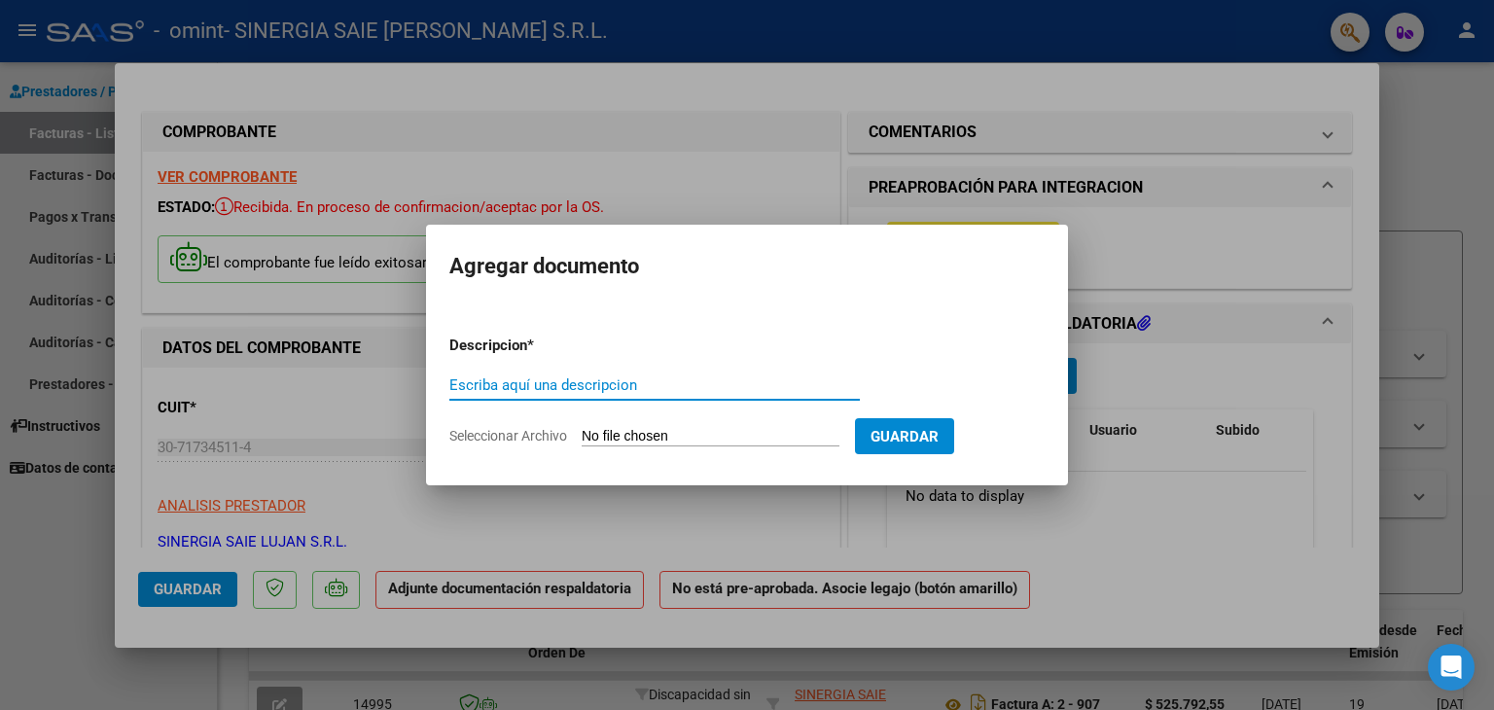
click at [578, 389] on input "Escriba aquí una descripcion" at bounding box center [654, 385] width 410 height 18
type input "PLANILLA"
click at [662, 443] on input "Seleccionar Archivo" at bounding box center [711, 437] width 258 height 18
type input "C:\fakepath\PLANILLA [PERSON_NAME].pdf"
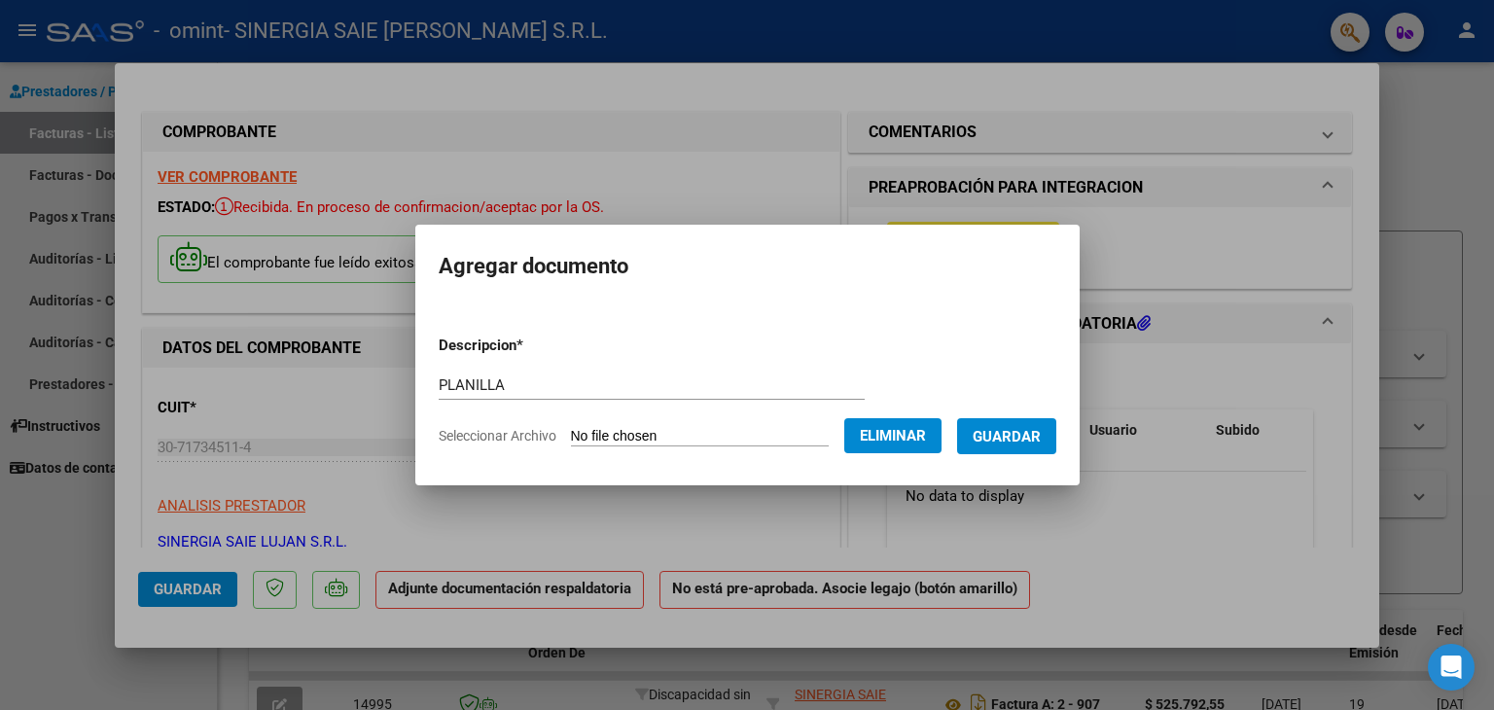
click at [1013, 444] on span "Guardar" at bounding box center [1006, 437] width 68 height 18
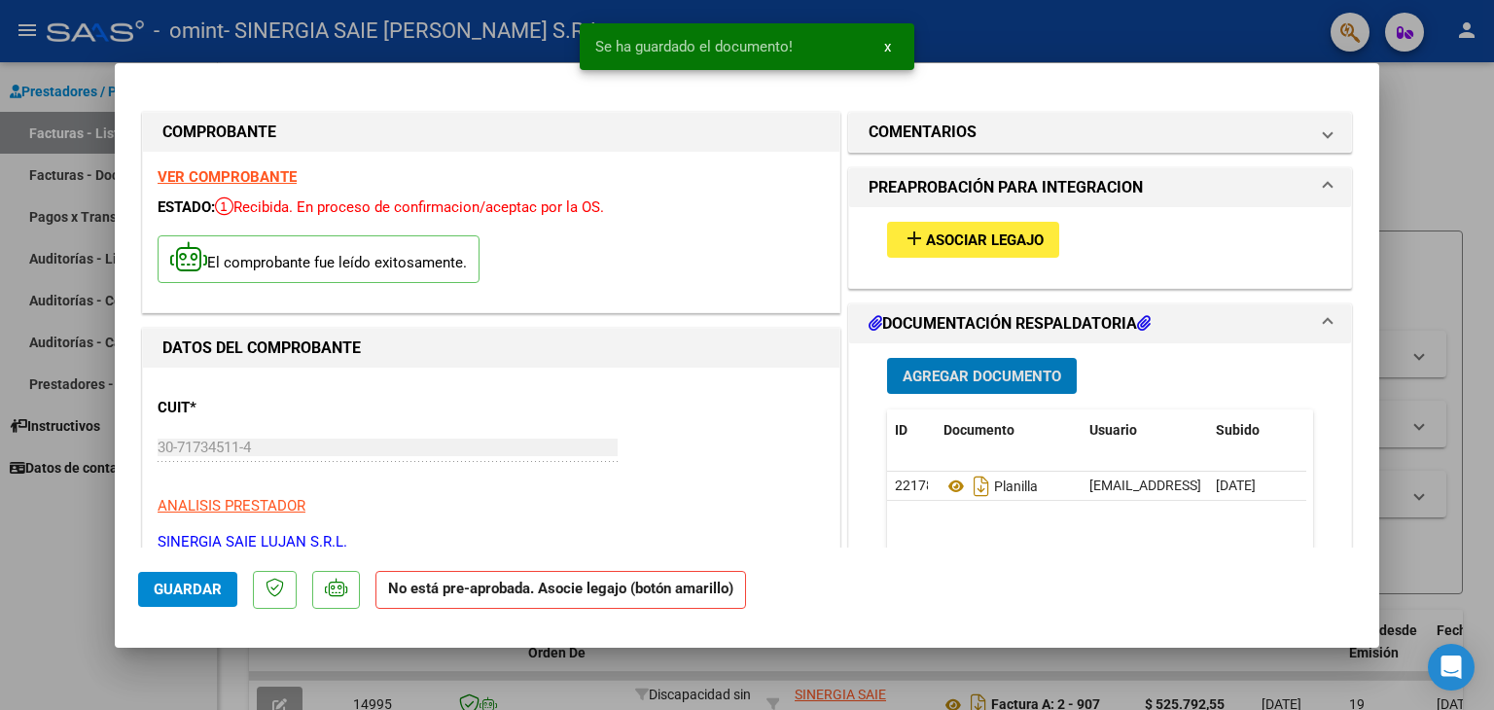
click at [159, 590] on span "Guardar" at bounding box center [188, 590] width 68 height 18
type input "$ 0,00"
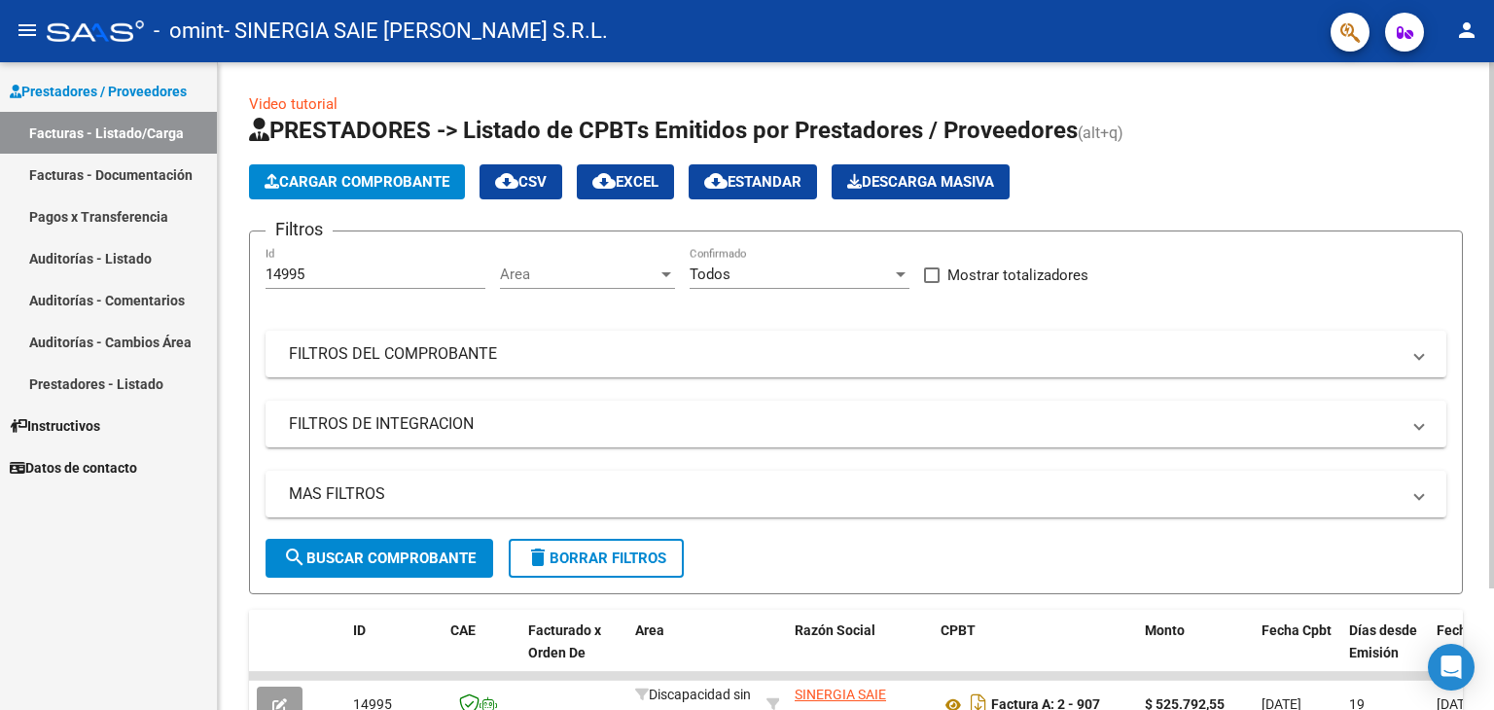
scroll to position [149, 0]
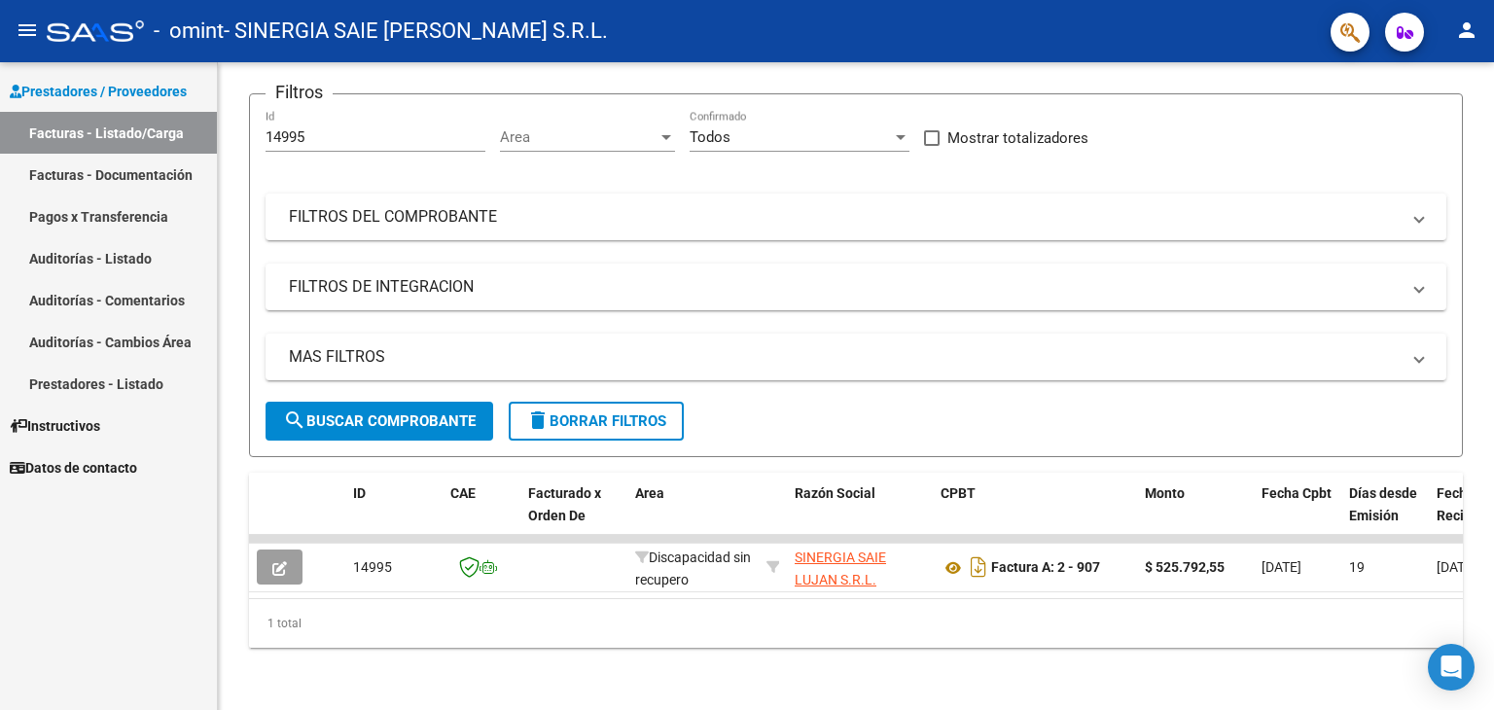
click at [70, 132] on link "Facturas - Listado/Carga" at bounding box center [108, 133] width 217 height 42
